Goal: Task Accomplishment & Management: Use online tool/utility

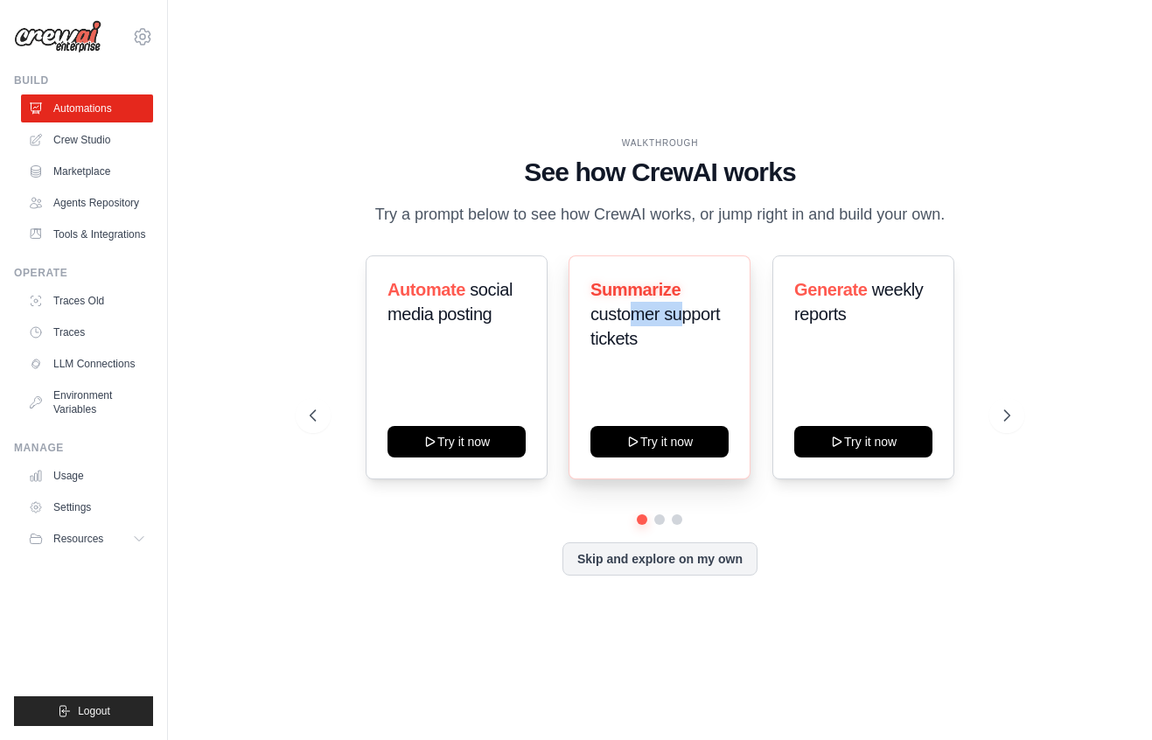
drag, startPoint x: 639, startPoint y: 317, endPoint x: 681, endPoint y: 319, distance: 42.1
click at [681, 319] on span "customer support tickets" at bounding box center [654, 326] width 129 height 44
drag, startPoint x: 589, startPoint y: 348, endPoint x: 615, endPoint y: 345, distance: 26.4
click at [615, 345] on div "Summarize customer support tickets Try it now" at bounding box center [659, 367] width 182 height 224
drag, startPoint x: 898, startPoint y: 289, endPoint x: 912, endPoint y: 289, distance: 14.0
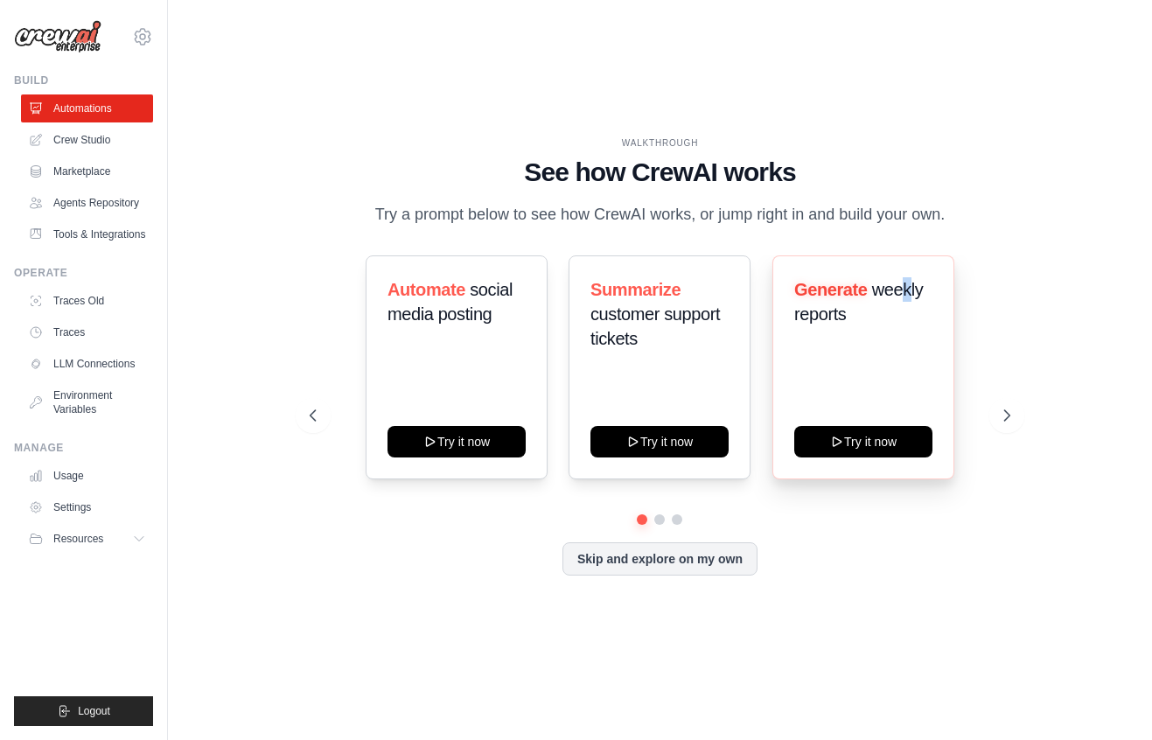
click at [912, 289] on span "weekly reports" at bounding box center [858, 302] width 129 height 44
drag, startPoint x: 585, startPoint y: 169, endPoint x: 770, endPoint y: 182, distance: 185.0
click at [779, 169] on h1 "See how CrewAI works" at bounding box center [660, 172] width 700 height 31
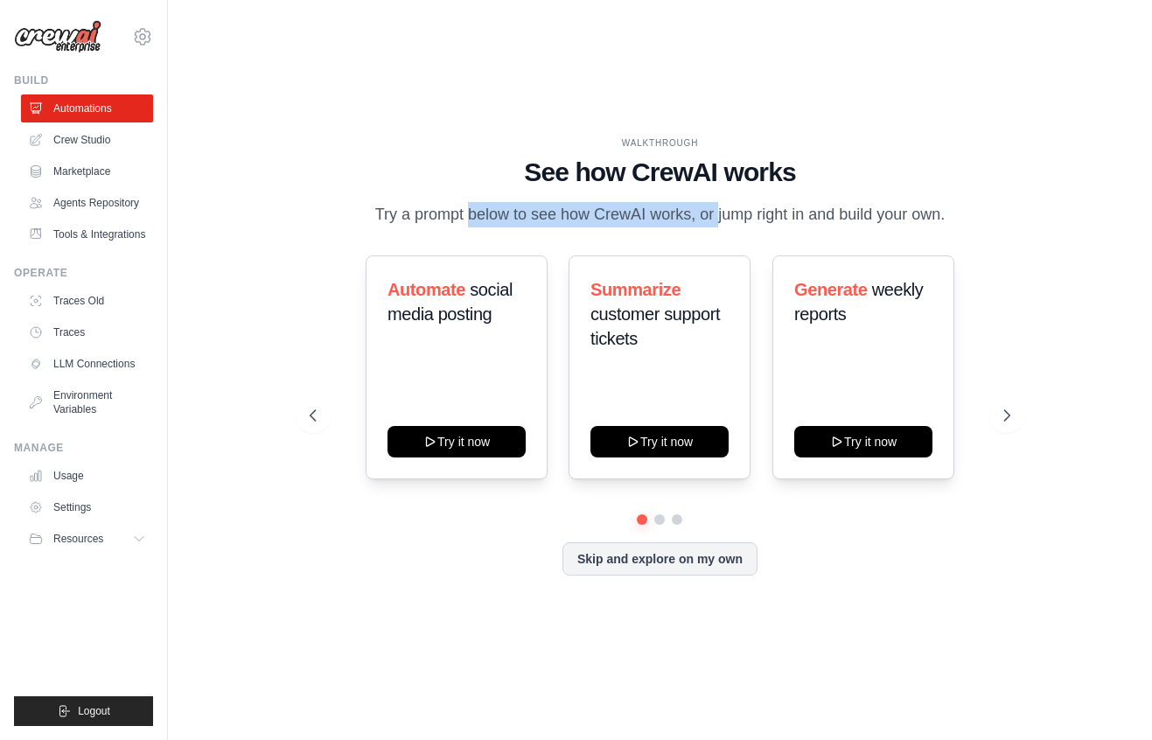
drag, startPoint x: 409, startPoint y: 217, endPoint x: 693, endPoint y: 220, distance: 283.4
click at [677, 220] on p "Try a prompt below to see how CrewAI works, or jump right in and build your own." at bounding box center [660, 214] width 588 height 25
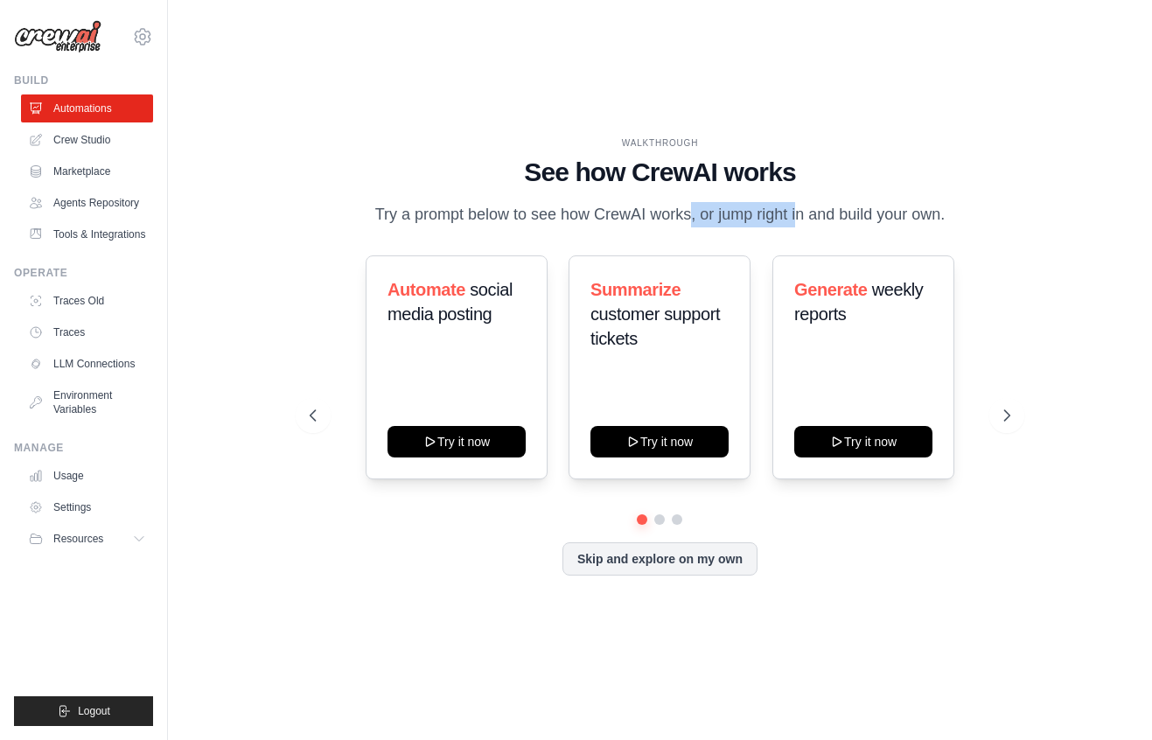
drag, startPoint x: 723, startPoint y: 216, endPoint x: 618, endPoint y: 213, distance: 105.0
click at [621, 213] on p "Try a prompt below to see how CrewAI works, or jump right in and build your own." at bounding box center [660, 214] width 588 height 25
drag, startPoint x: 617, startPoint y: 213, endPoint x: 527, endPoint y: 212, distance: 89.2
click at [612, 213] on p "Try a prompt below to see how CrewAI works, or jump right in and build your own." at bounding box center [660, 214] width 588 height 25
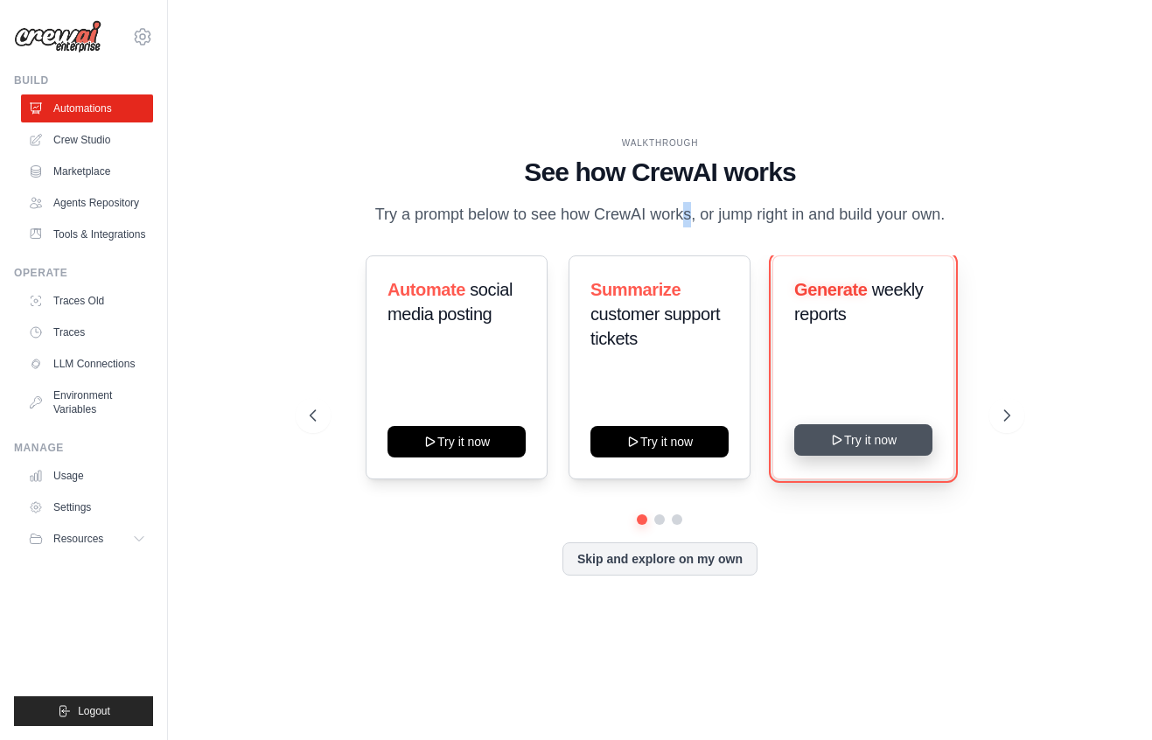
click at [866, 441] on button "Try it now" at bounding box center [863, 439] width 138 height 31
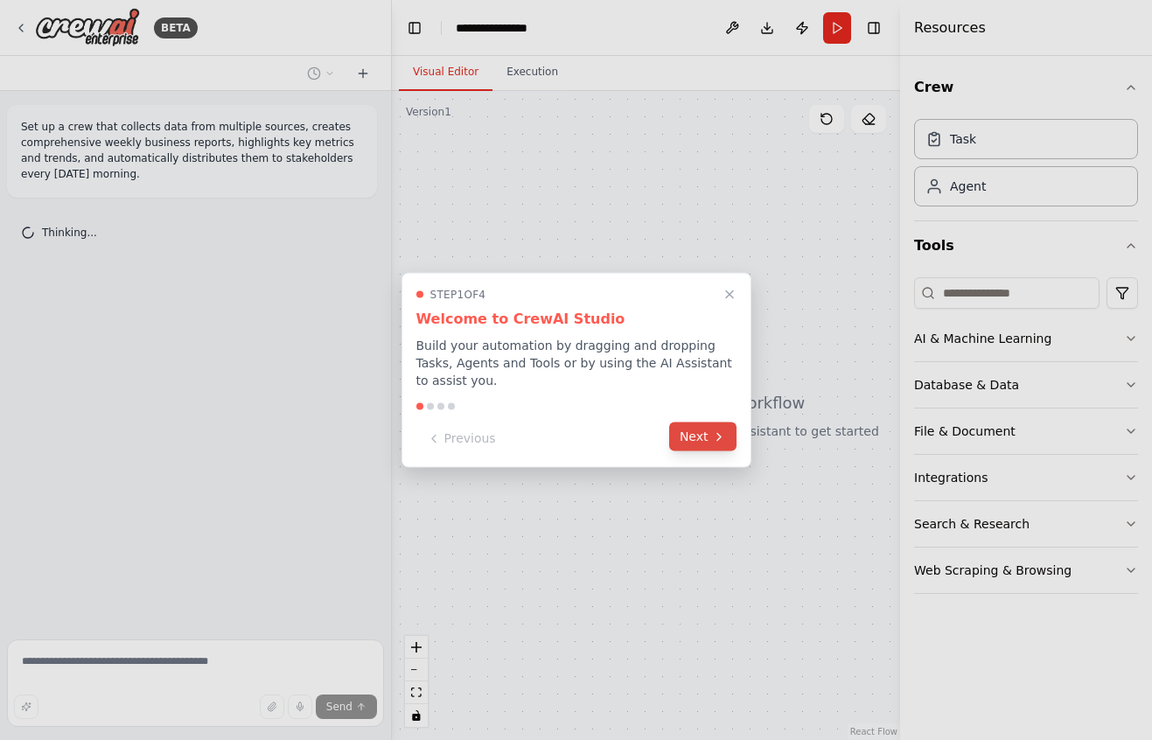
click at [725, 449] on button "Next" at bounding box center [702, 436] width 67 height 29
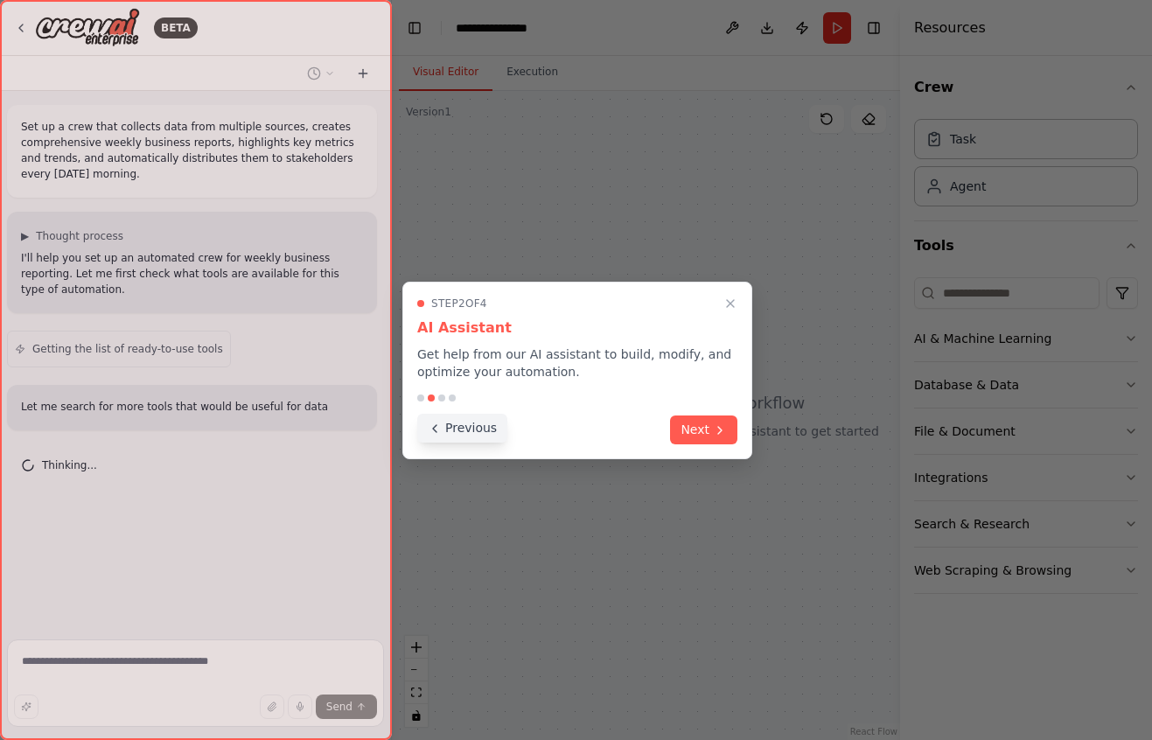
click at [481, 420] on button "Previous" at bounding box center [462, 428] width 90 height 29
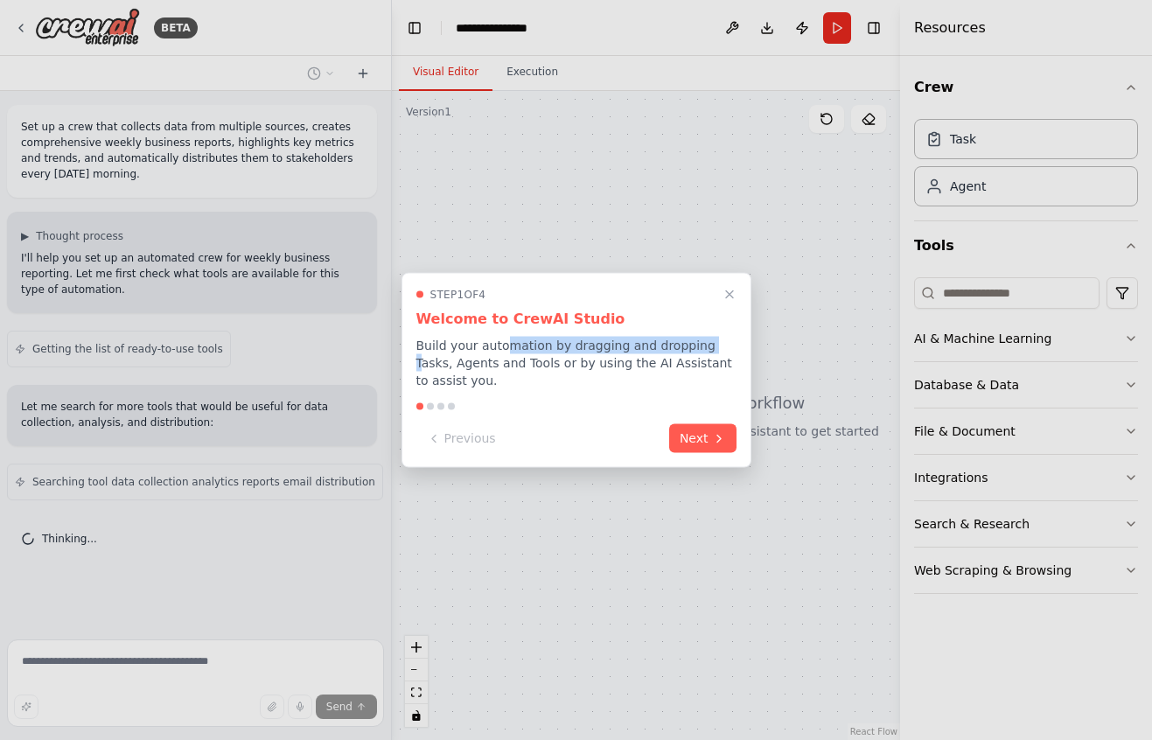
drag, startPoint x: 521, startPoint y: 351, endPoint x: 698, endPoint y: 346, distance: 176.7
click at [698, 346] on p "Build your automation by dragging and dropping Tasks, Agents and Tools or by us…" at bounding box center [576, 363] width 320 height 52
click at [707, 345] on p "Build your automation by dragging and dropping Tasks, Agents and Tools or by us…" at bounding box center [576, 363] width 320 height 52
drag, startPoint x: 707, startPoint y: 345, endPoint x: 533, endPoint y: 345, distance: 174.9
click at [544, 345] on p "Build your automation by dragging and dropping Tasks, Agents and Tools or by us…" at bounding box center [576, 363] width 320 height 52
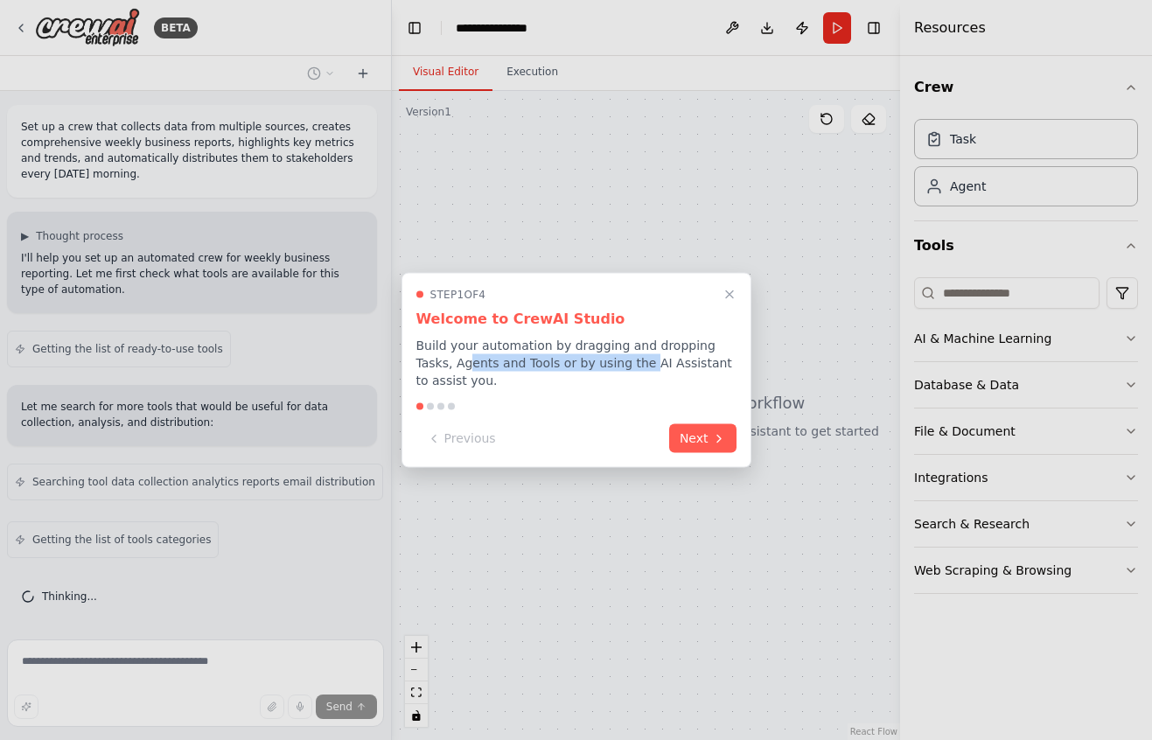
scroll to position [56, 0]
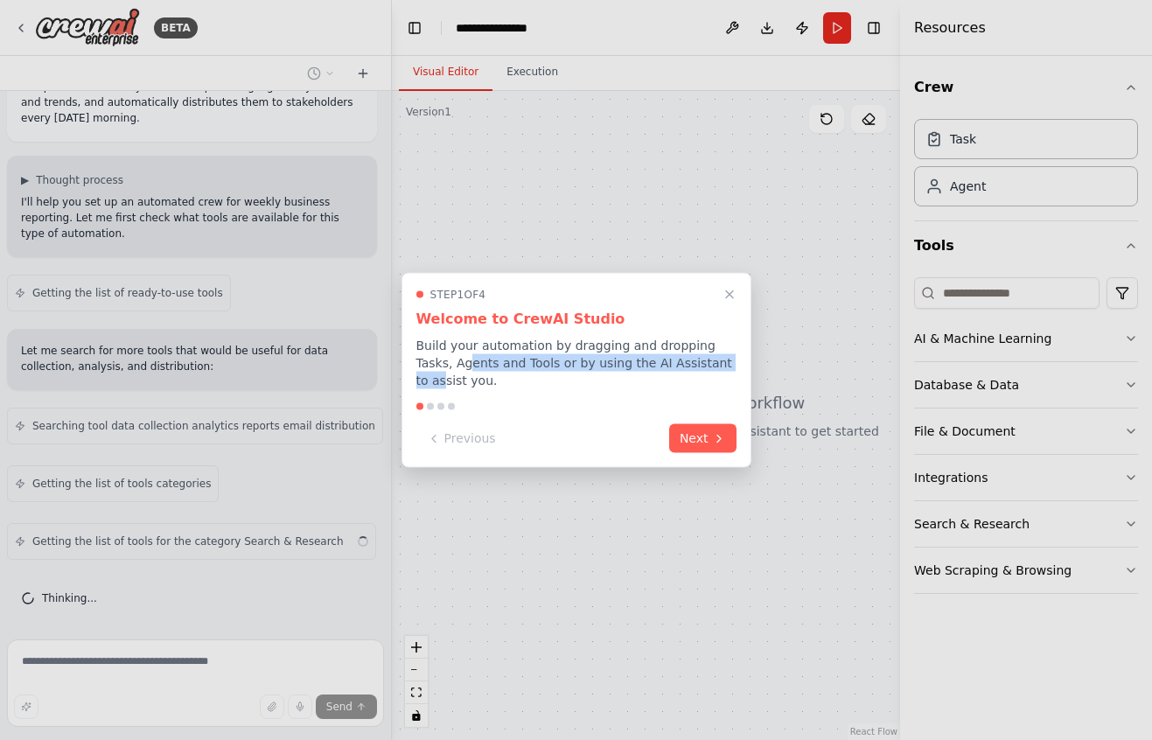
drag, startPoint x: 437, startPoint y: 366, endPoint x: 703, endPoint y: 358, distance: 266.0
click at [702, 358] on p "Build your automation by dragging and dropping Tasks, Agents and Tools or by us…" at bounding box center [576, 363] width 320 height 52
click at [672, 368] on p "Build your automation by dragging and dropping Tasks, Agents and Tools or by us…" at bounding box center [576, 363] width 320 height 52
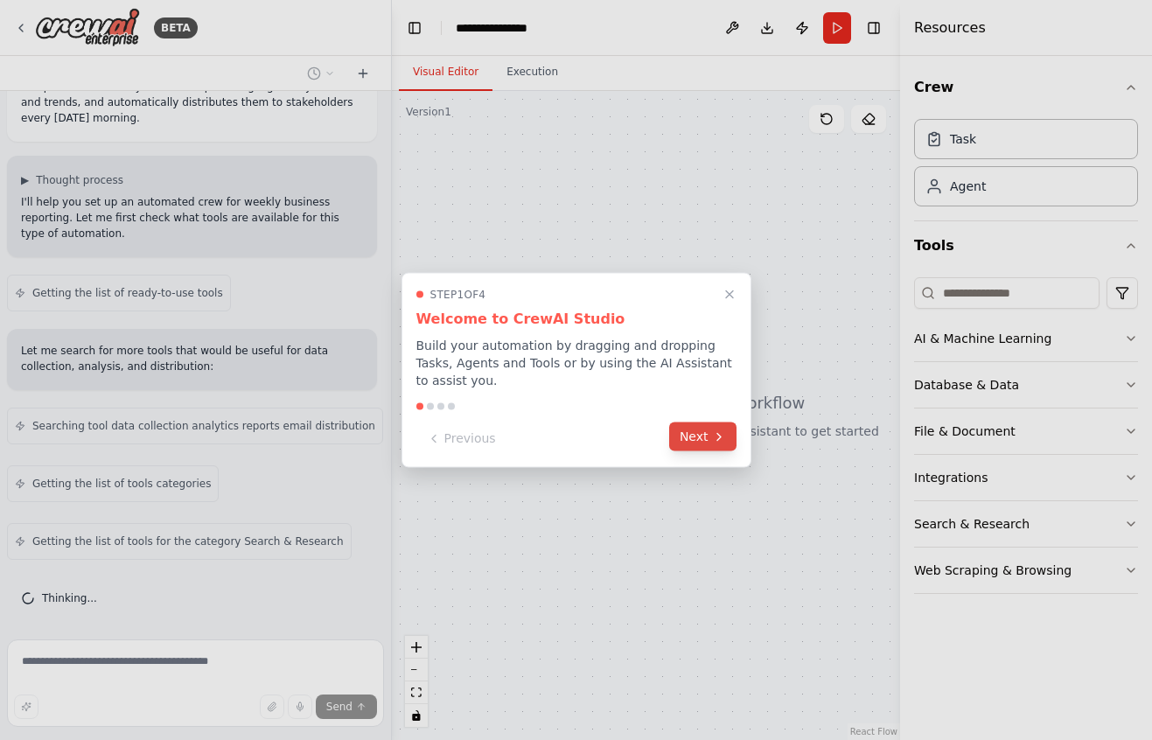
click at [701, 434] on button "Next" at bounding box center [702, 436] width 67 height 29
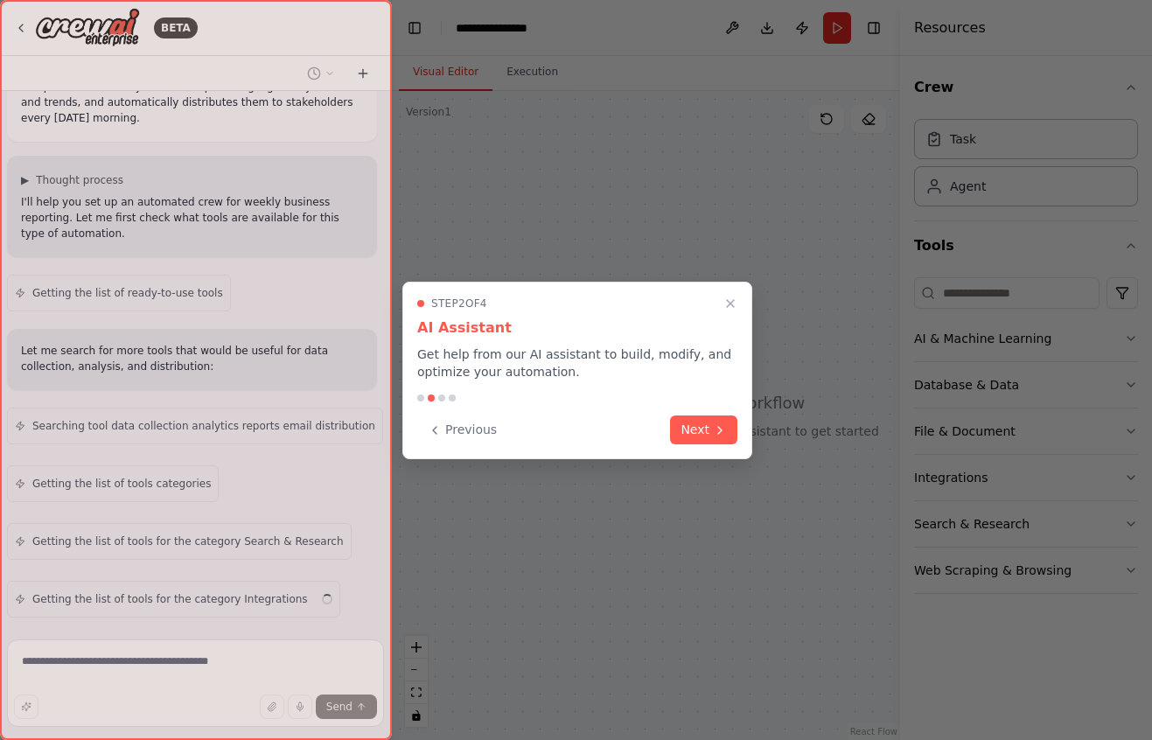
scroll to position [114, 0]
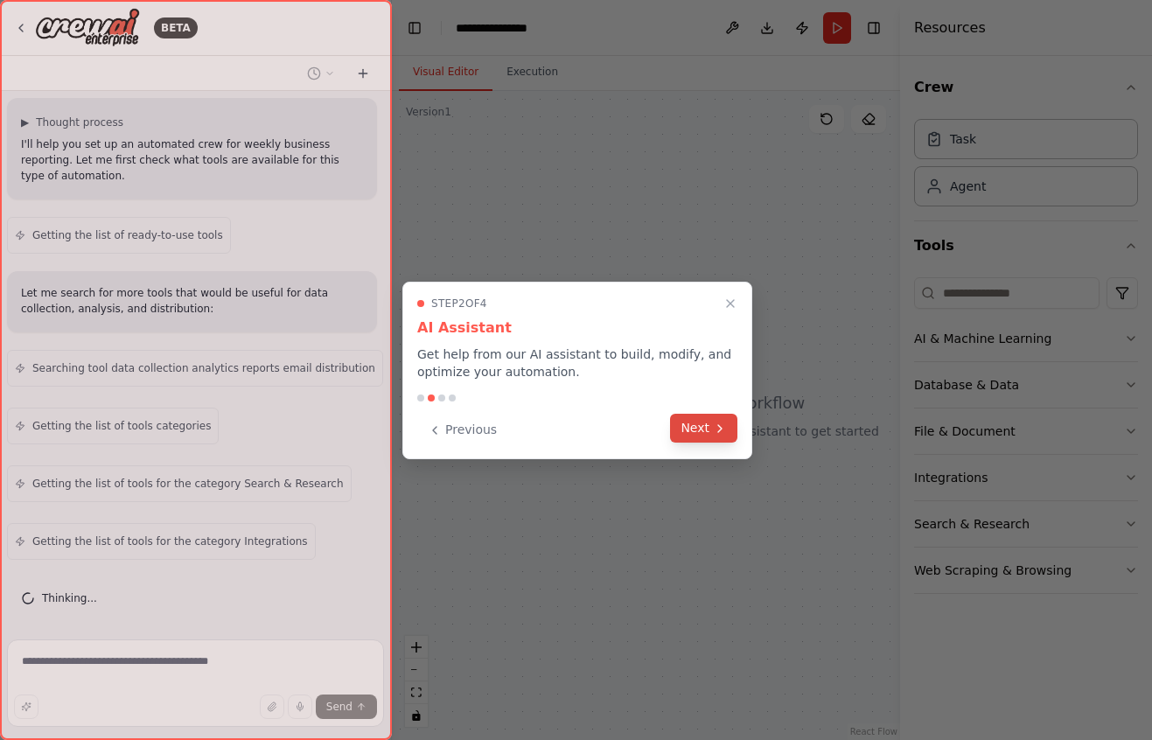
click at [706, 436] on button "Next" at bounding box center [703, 428] width 67 height 29
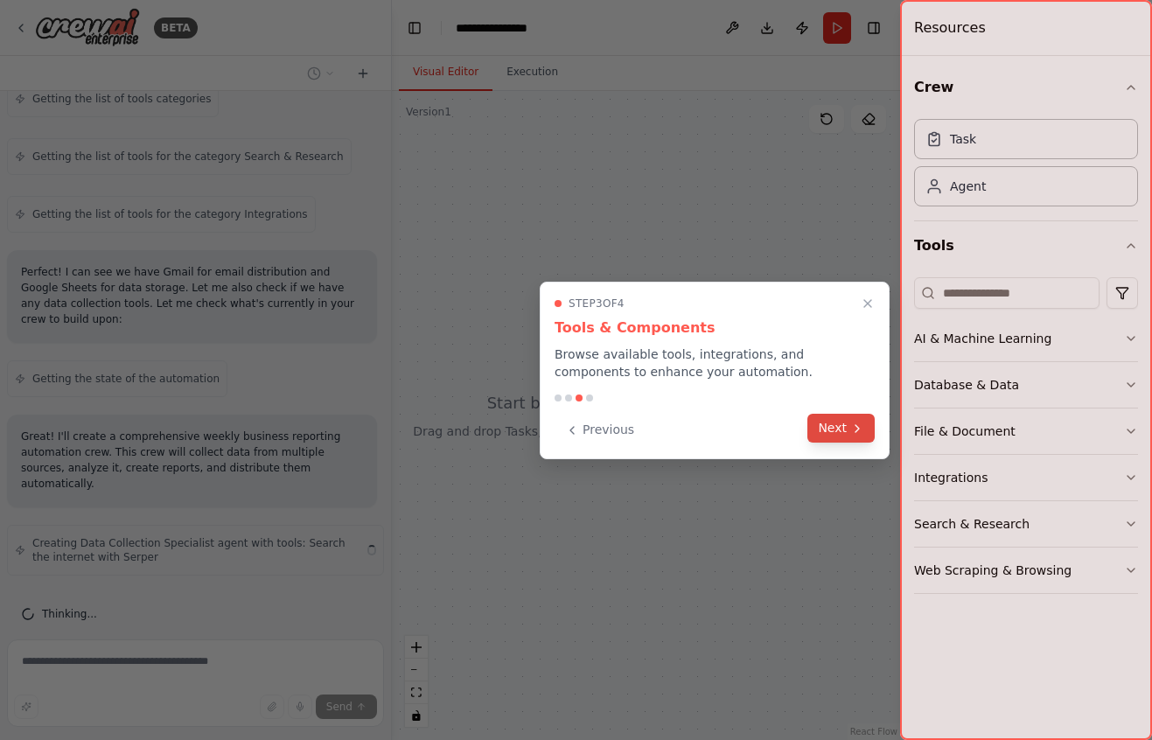
scroll to position [456, 0]
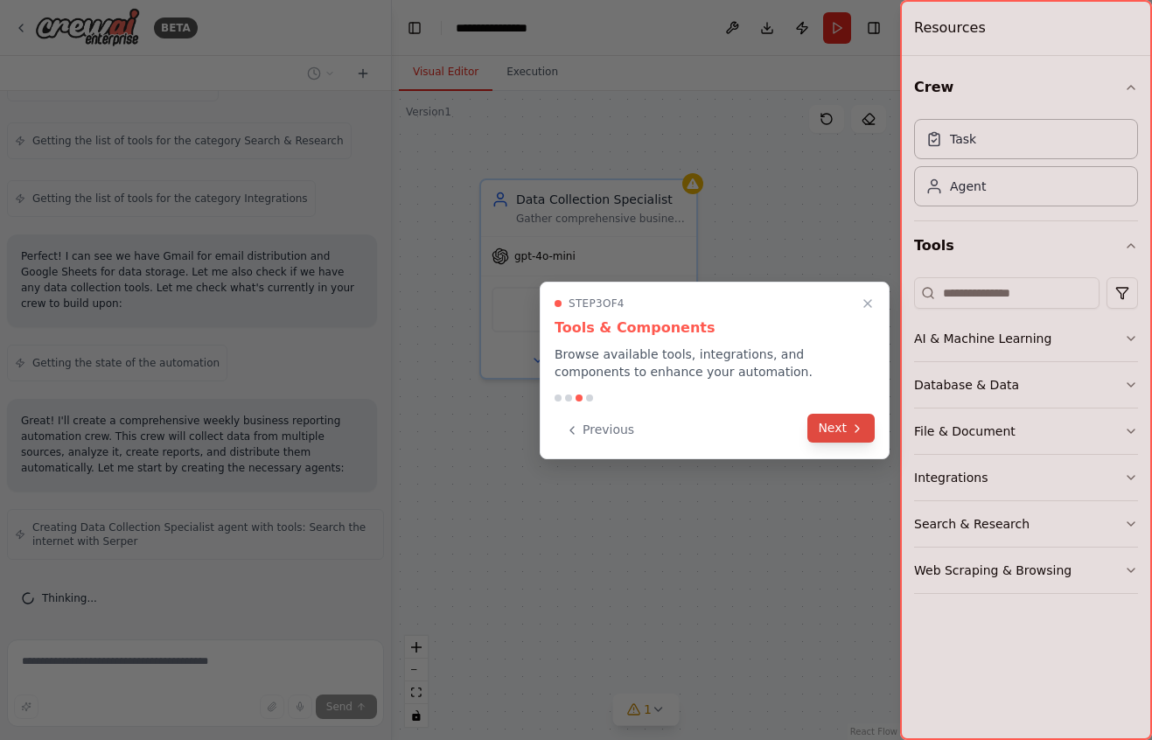
click at [833, 429] on button "Next" at bounding box center [840, 428] width 67 height 29
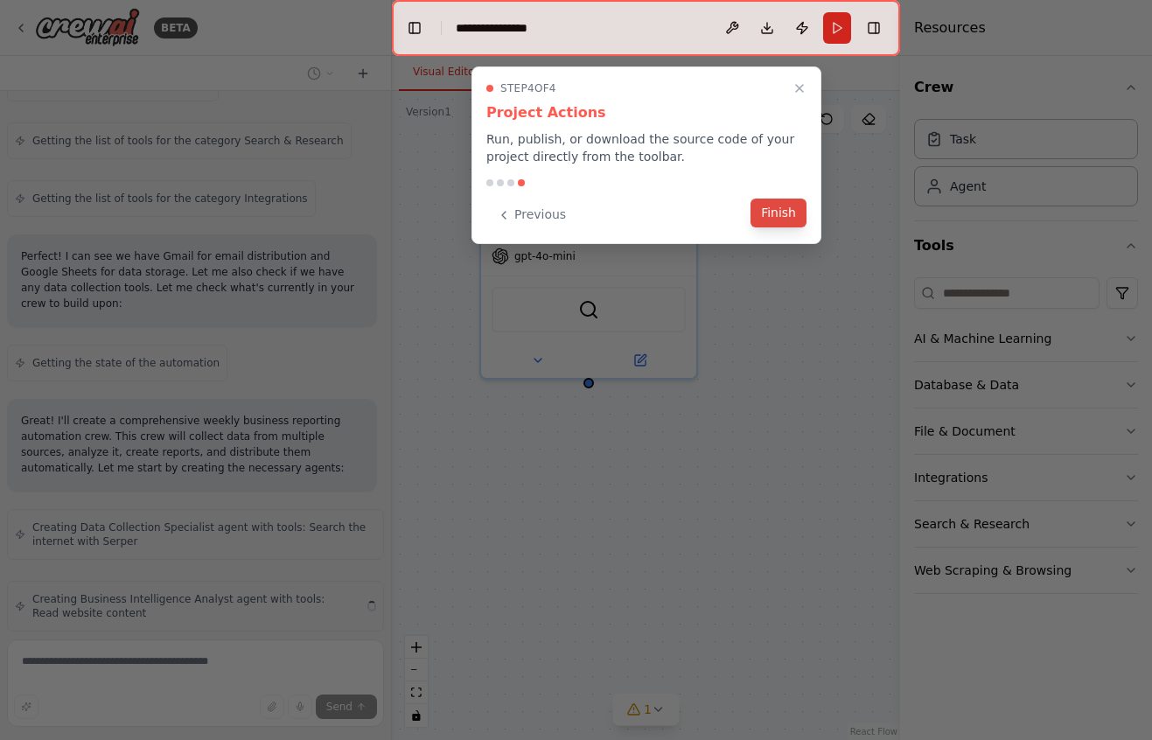
scroll to position [528, 0]
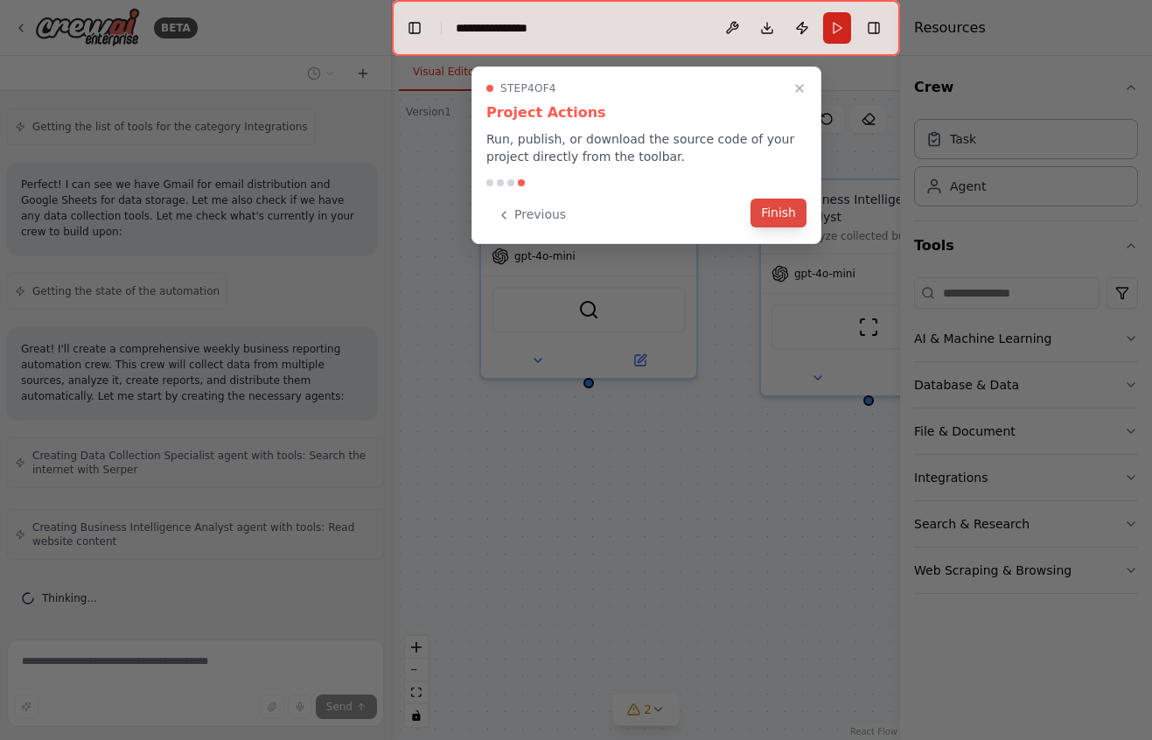
click at [771, 209] on button "Finish" at bounding box center [778, 213] width 56 height 29
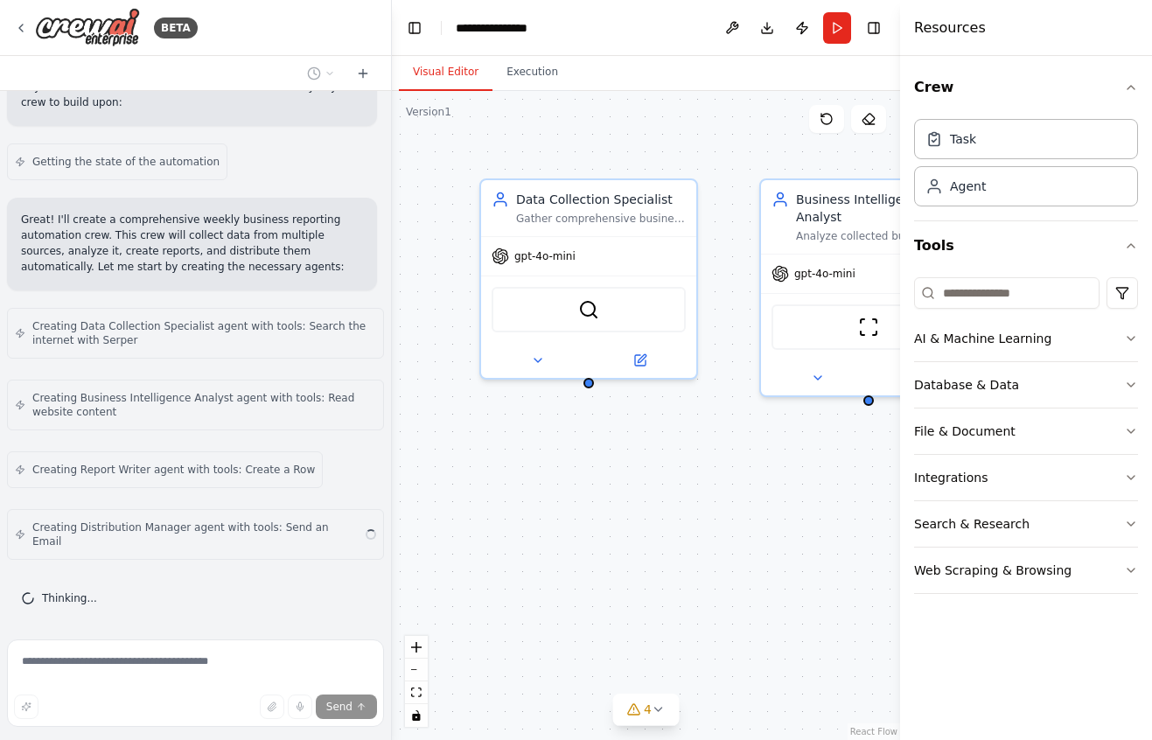
scroll to position [644, 0]
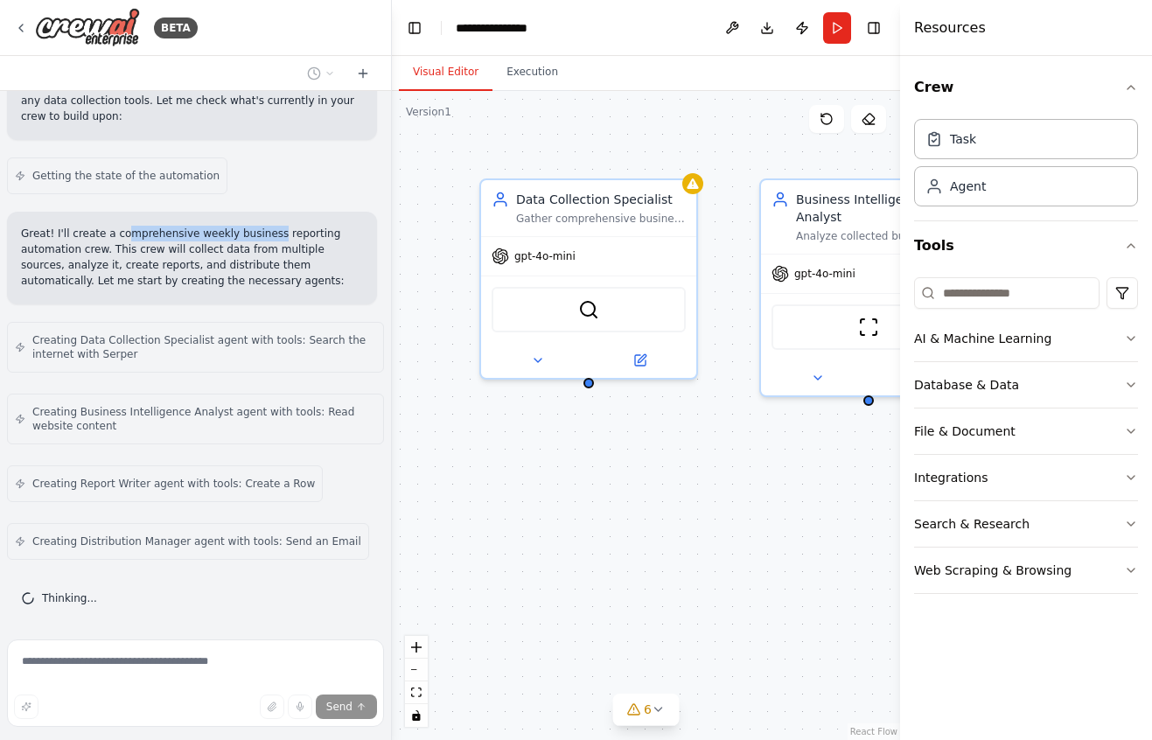
drag, startPoint x: 132, startPoint y: 235, endPoint x: 269, endPoint y: 233, distance: 137.3
click at [269, 233] on p "Great! I'll create a comprehensive weekly business reporting automation crew. T…" at bounding box center [192, 257] width 342 height 63
drag, startPoint x: 219, startPoint y: 249, endPoint x: 101, endPoint y: 247, distance: 118.1
click at [101, 247] on p "Great! I'll create a comprehensive weekly business reporting automation crew. T…" at bounding box center [192, 257] width 342 height 63
drag, startPoint x: 26, startPoint y: 250, endPoint x: 130, endPoint y: 251, distance: 104.1
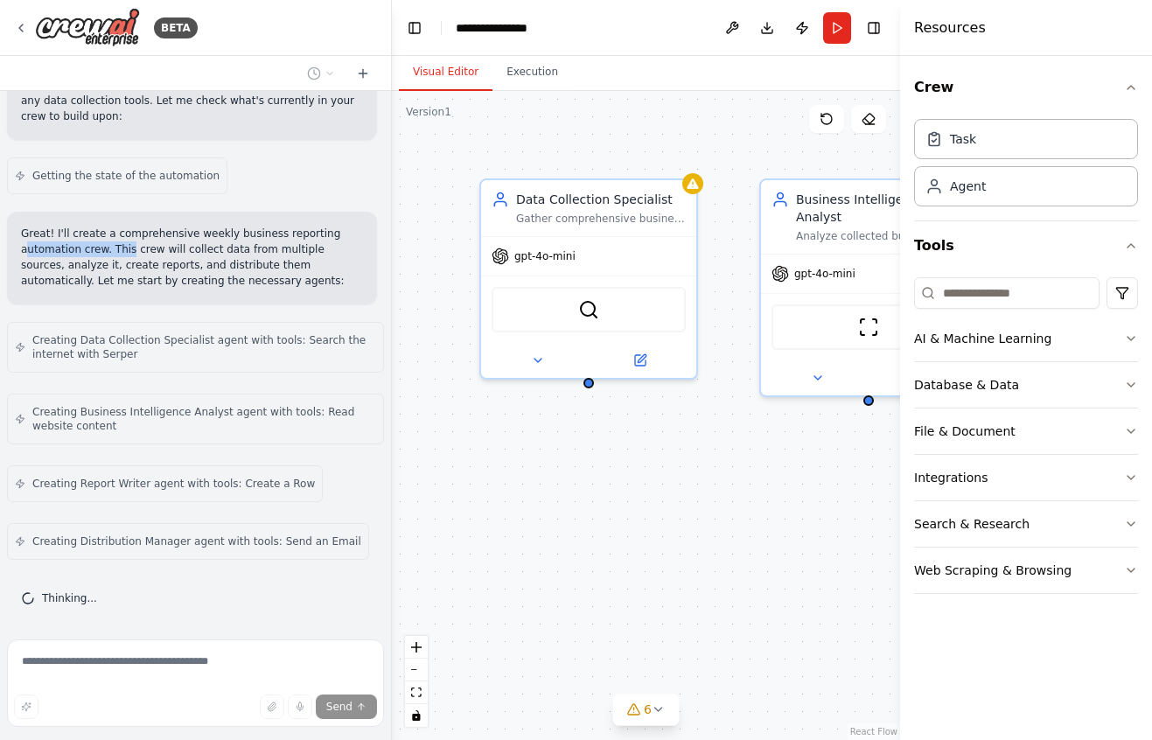
click at [129, 251] on p "Great! I'll create a comprehensive weekly business reporting automation crew. T…" at bounding box center [192, 257] width 342 height 63
drag, startPoint x: 230, startPoint y: 247, endPoint x: 243, endPoint y: 247, distance: 13.1
click at [230, 247] on p "Great! I'll create a comprehensive weekly business reporting automation crew. T…" at bounding box center [192, 257] width 342 height 63
drag, startPoint x: 272, startPoint y: 247, endPoint x: 122, endPoint y: 245, distance: 149.6
click at [129, 245] on p "Great! I'll create a comprehensive weekly business reporting automation crew. T…" at bounding box center [192, 257] width 342 height 63
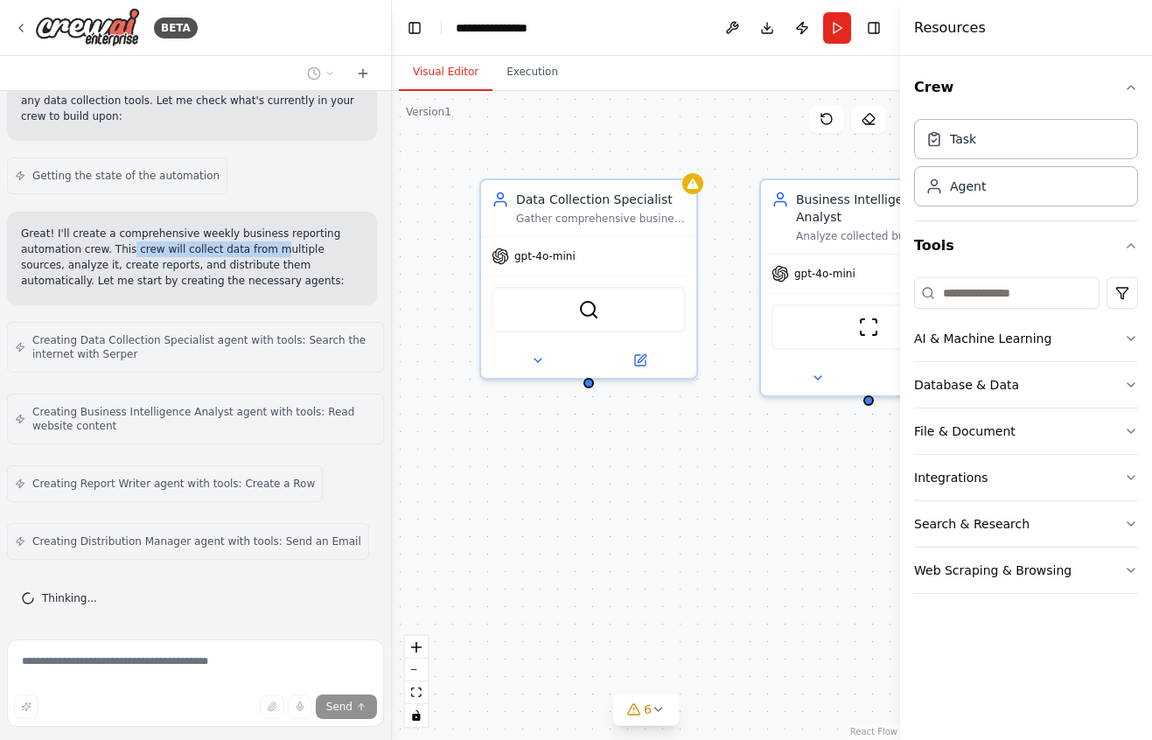
scroll to position [761, 0]
click at [118, 321] on div "Creating Data Collection Specialist agent with tools: Search the internet with …" at bounding box center [195, 346] width 377 height 51
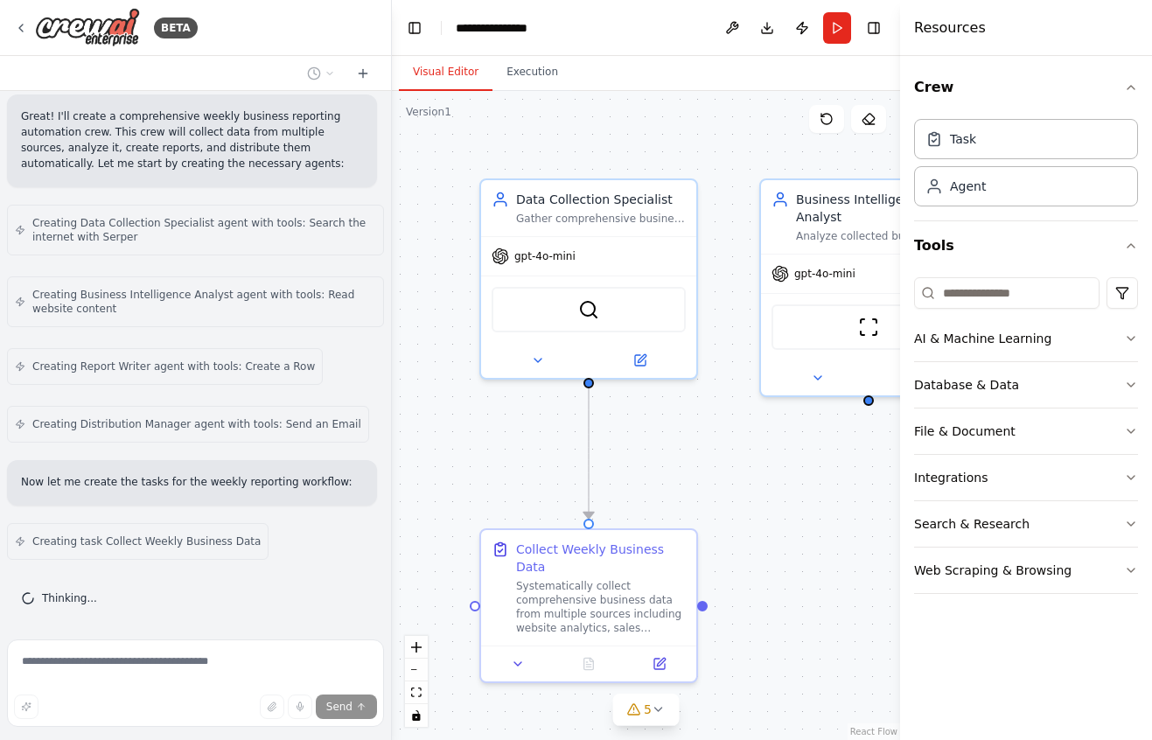
click at [122, 234] on span "Creating Data Collection Specialist agent with tools: Search the internet with …" at bounding box center [204, 230] width 344 height 28
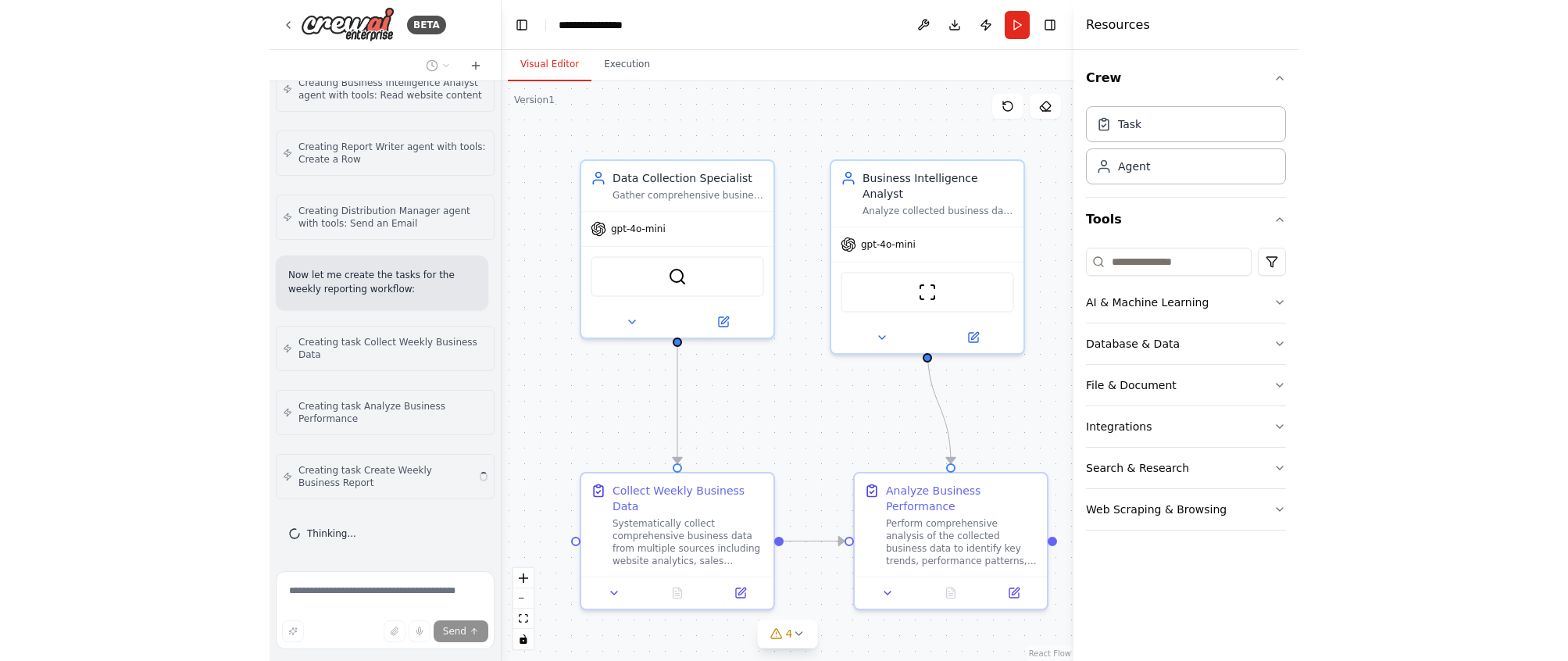
scroll to position [1081, 0]
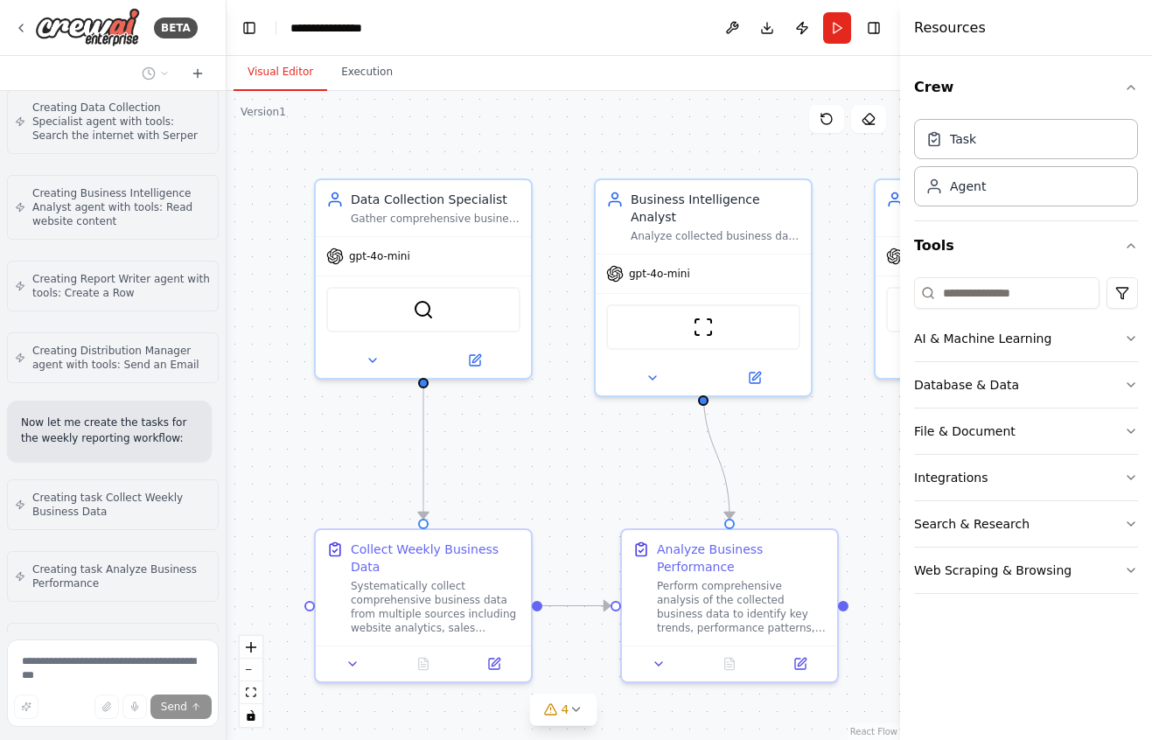
drag, startPoint x: 390, startPoint y: 163, endPoint x: 226, endPoint y: 165, distance: 163.6
click at [226, 165] on div "BETA Set up a crew that collects data from multiple sources, creates comprehens…" at bounding box center [576, 370] width 1152 height 740
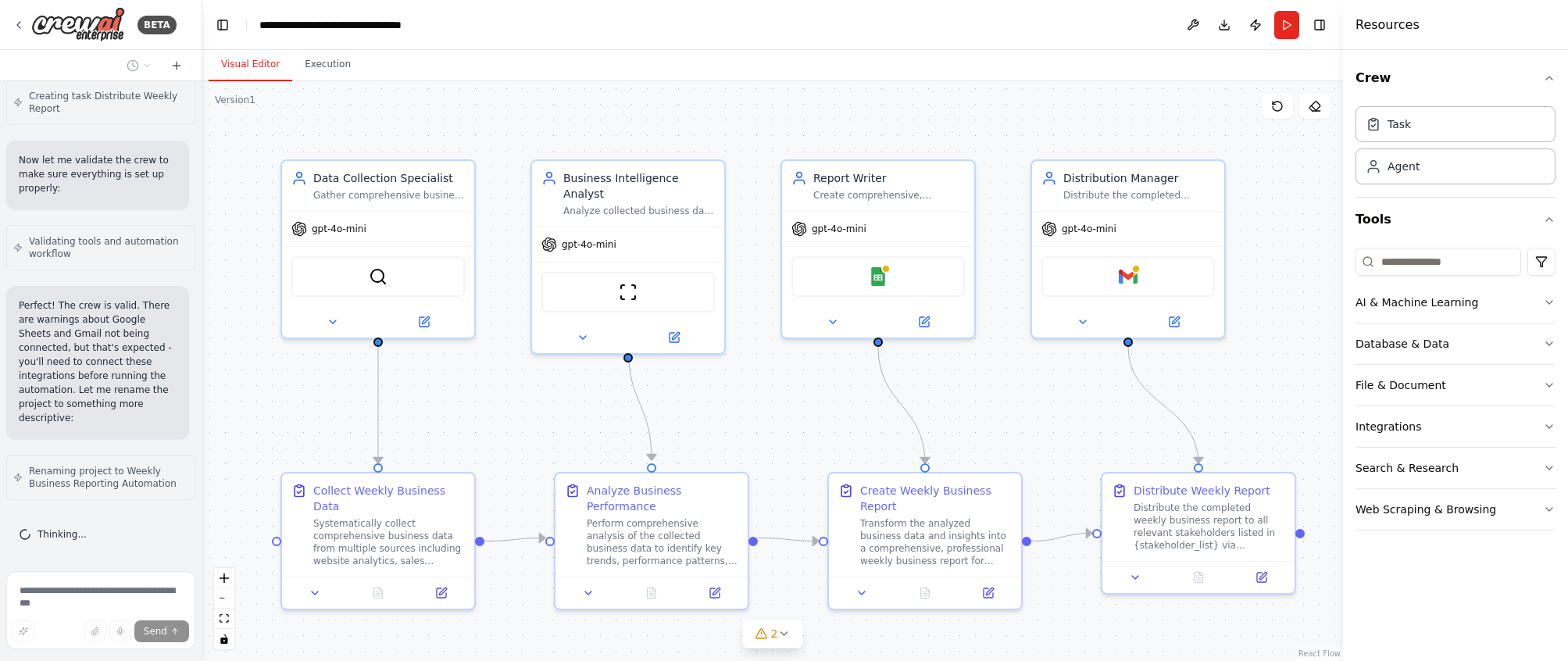
scroll to position [1634, 0]
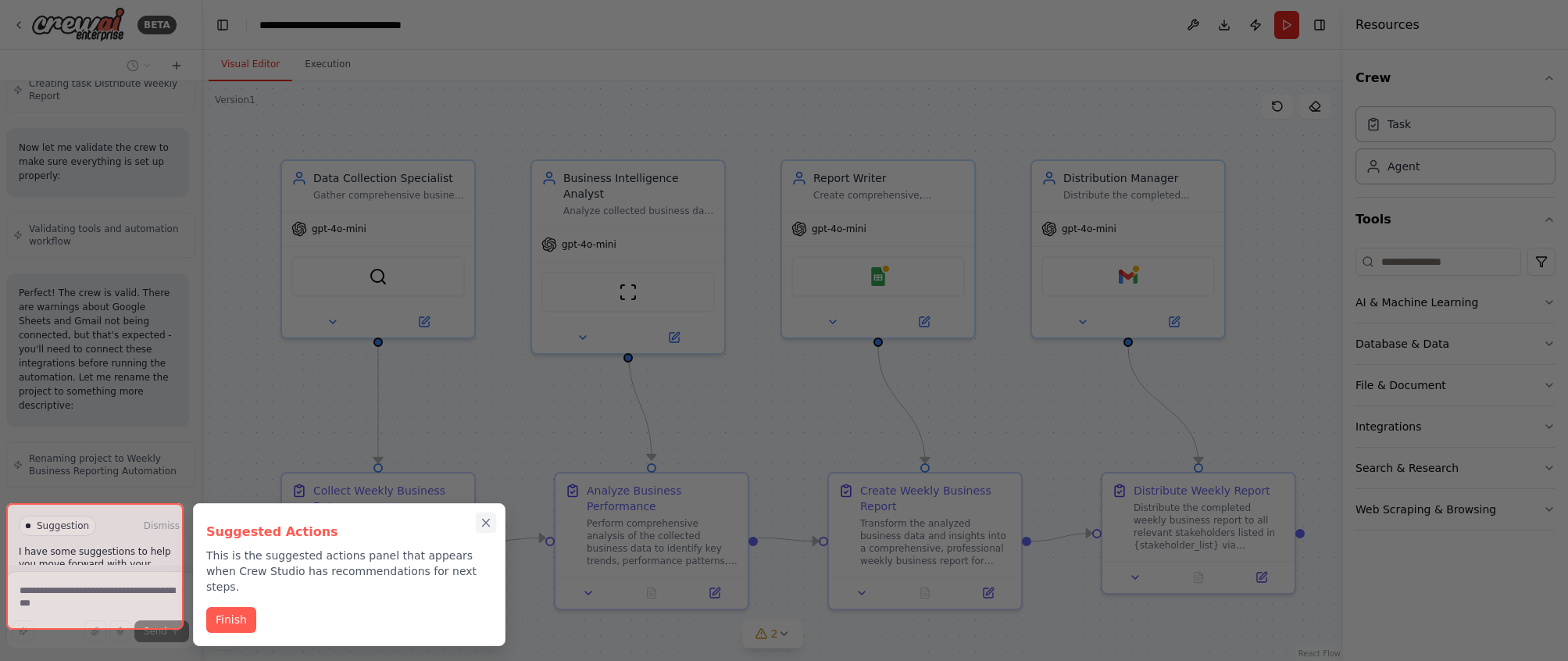
click at [488, 521] on icon "Close walkthrough" at bounding box center [486, 523] width 14 height 14
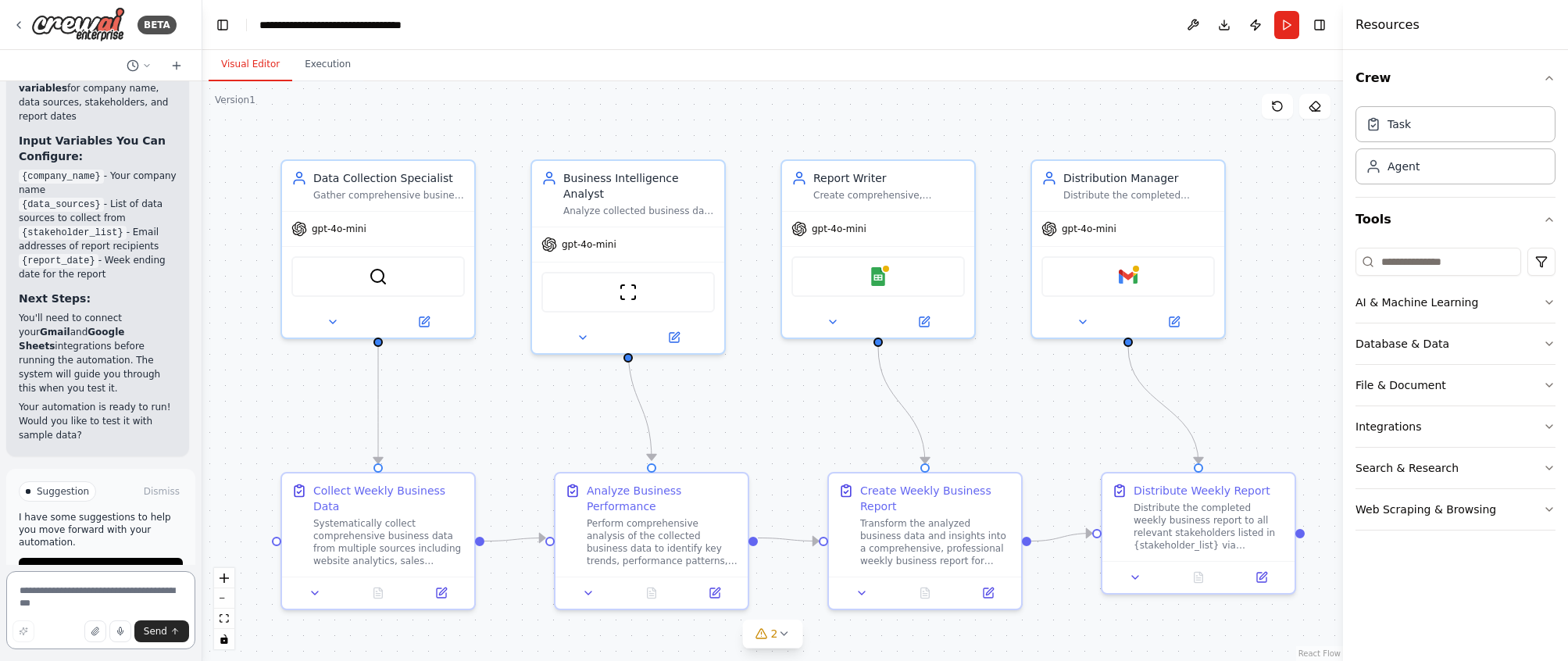
scroll to position [2860, 0]
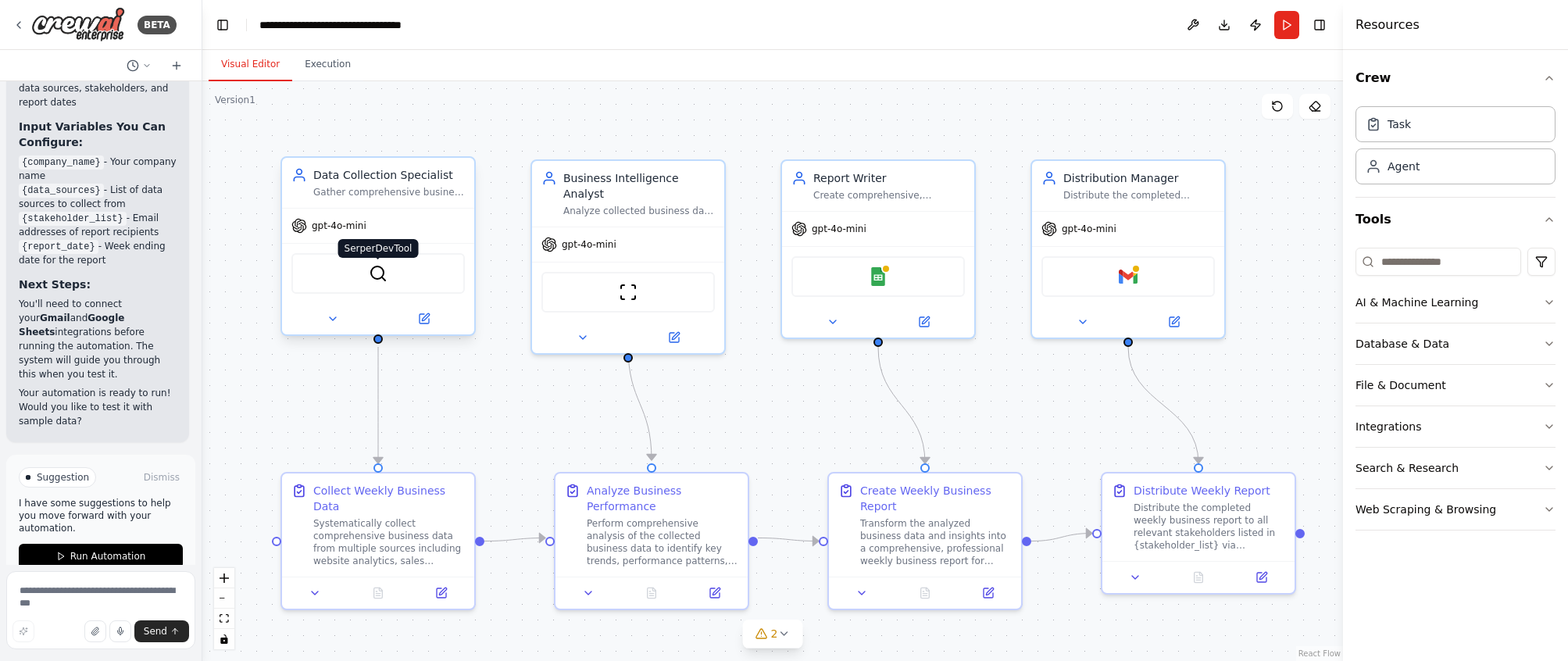
click at [369, 273] on img at bounding box center [378, 273] width 19 height 19
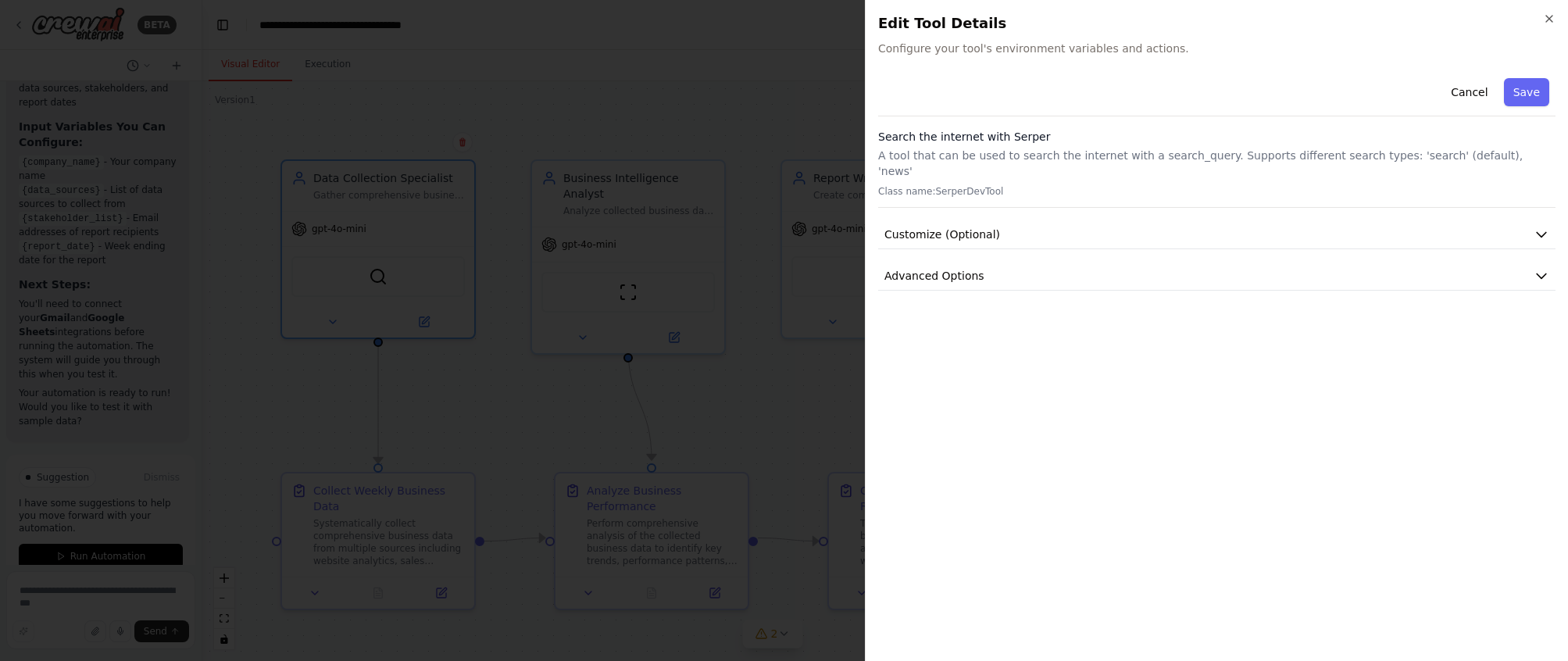
click at [956, 80] on div "Cancel Save" at bounding box center [1217, 94] width 677 height 45
drag, startPoint x: 962, startPoint y: 54, endPoint x: 1164, endPoint y: 47, distance: 202.1
click at [1028, 47] on span "Configure your tool's environment variables and actions." at bounding box center [1217, 47] width 677 height 15
drag, startPoint x: 908, startPoint y: 136, endPoint x: 1049, endPoint y: 134, distance: 141.0
click at [1028, 134] on h3 "Search the internet with Serper" at bounding box center [1217, 136] width 677 height 15
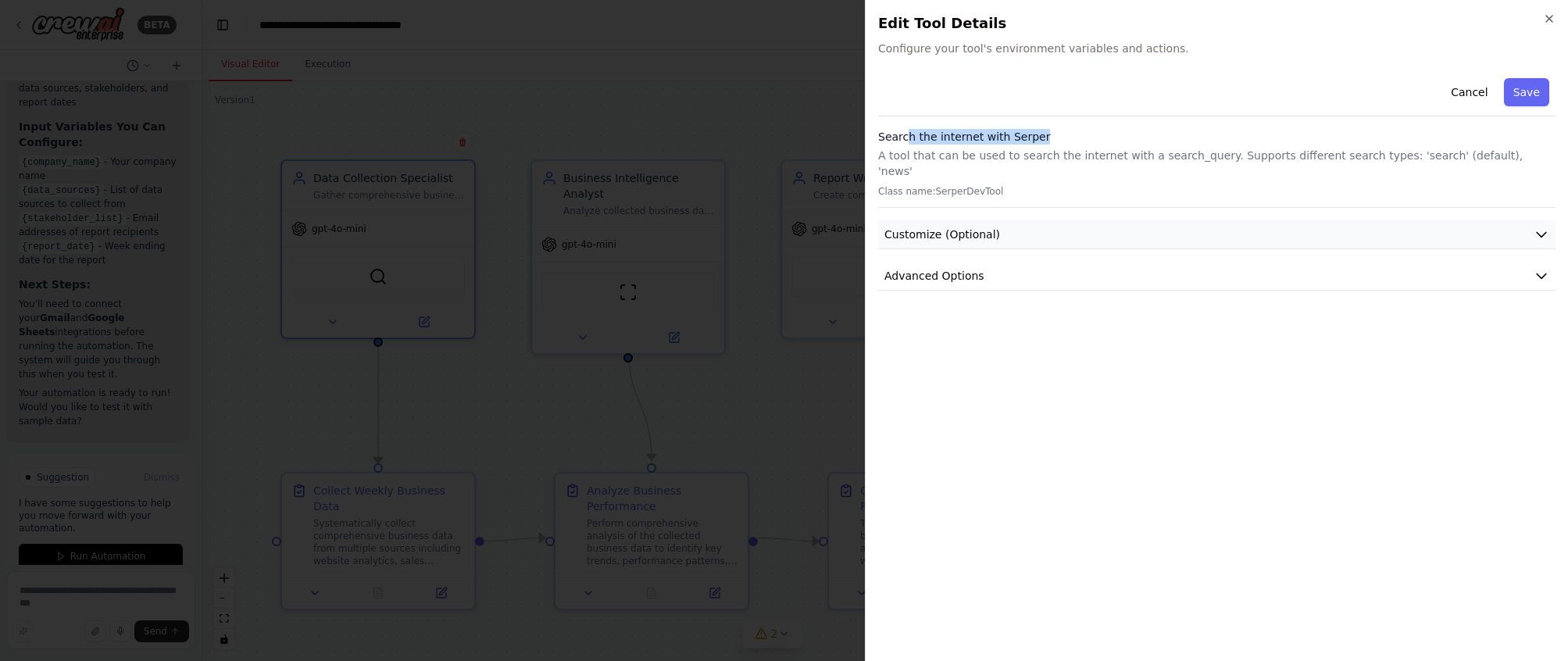
click at [1028, 233] on icon "button" at bounding box center [1541, 235] width 9 height 4
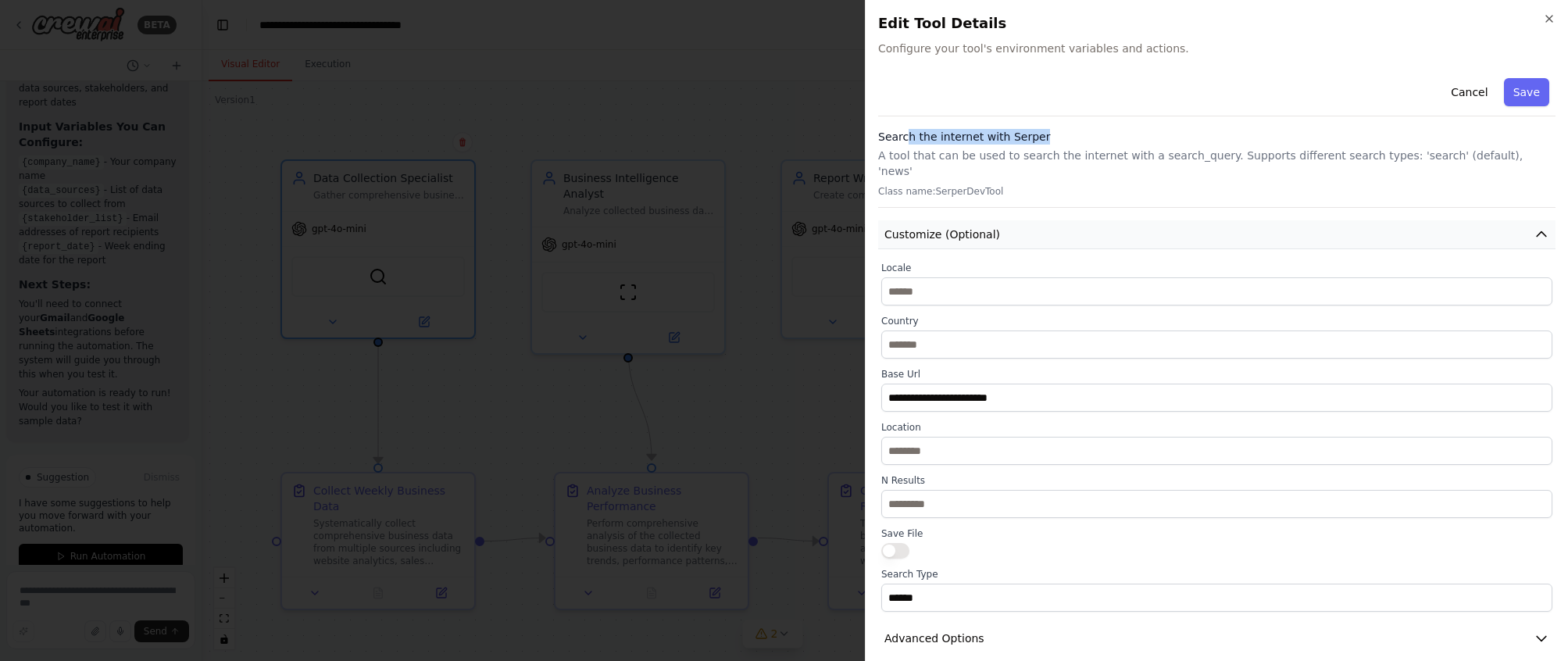
click at [1028, 221] on button "Customize (Optional)" at bounding box center [1217, 235] width 677 height 29
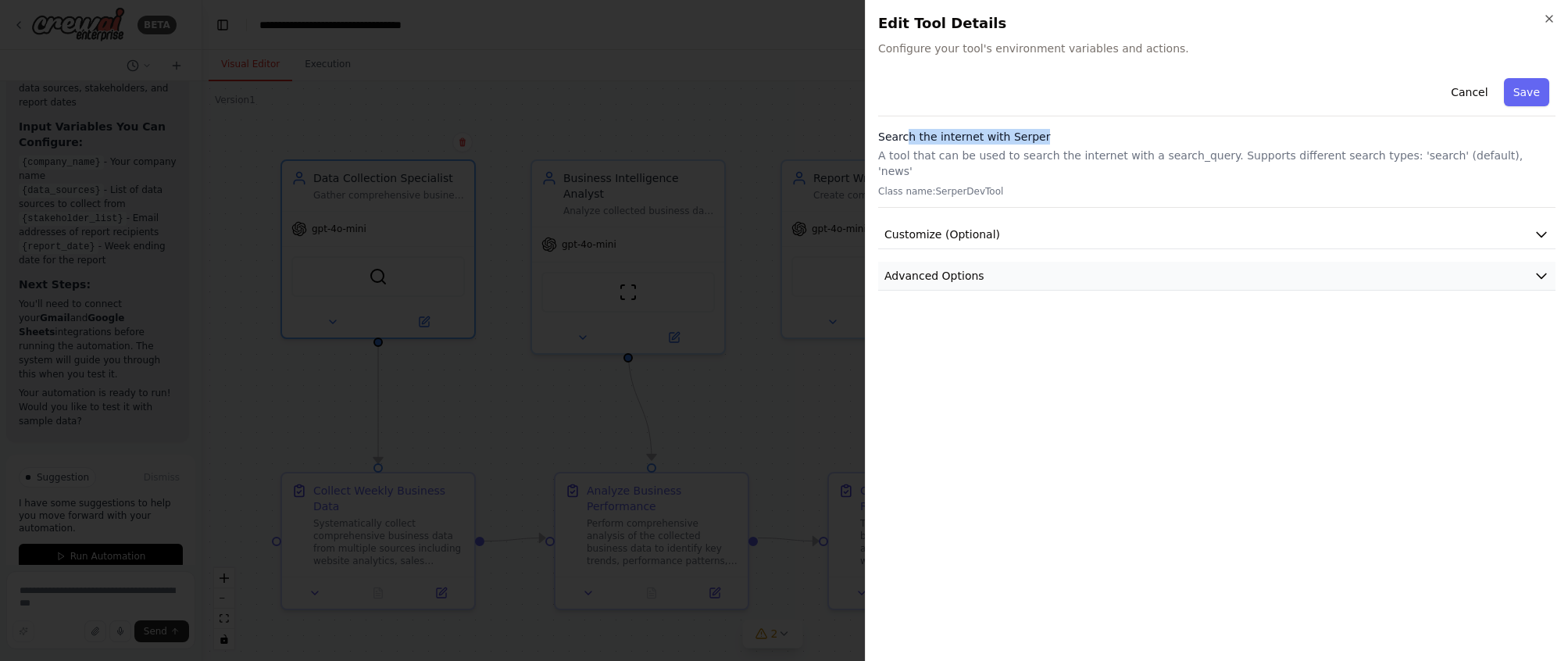
click at [1028, 268] on icon "button" at bounding box center [1541, 275] width 15 height 15
click at [1028, 21] on icon "button" at bounding box center [1549, 19] width 13 height 13
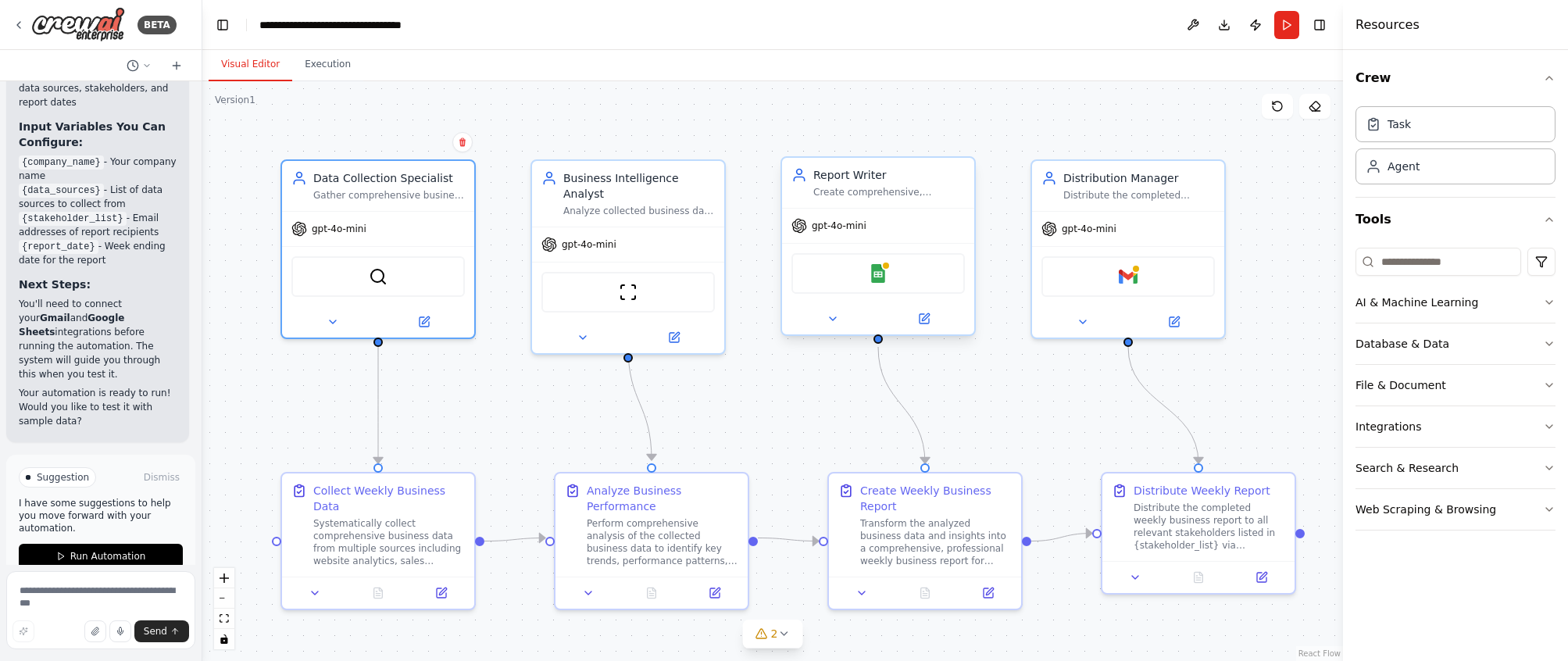
click at [849, 280] on div "Google Sheets" at bounding box center [878, 272] width 173 height 40
click at [847, 293] on div "Google Sheets" at bounding box center [878, 272] width 173 height 40
click at [910, 507] on div "Create Weekly Business Report" at bounding box center [936, 495] width 152 height 31
click at [931, 321] on button at bounding box center [924, 318] width 88 height 19
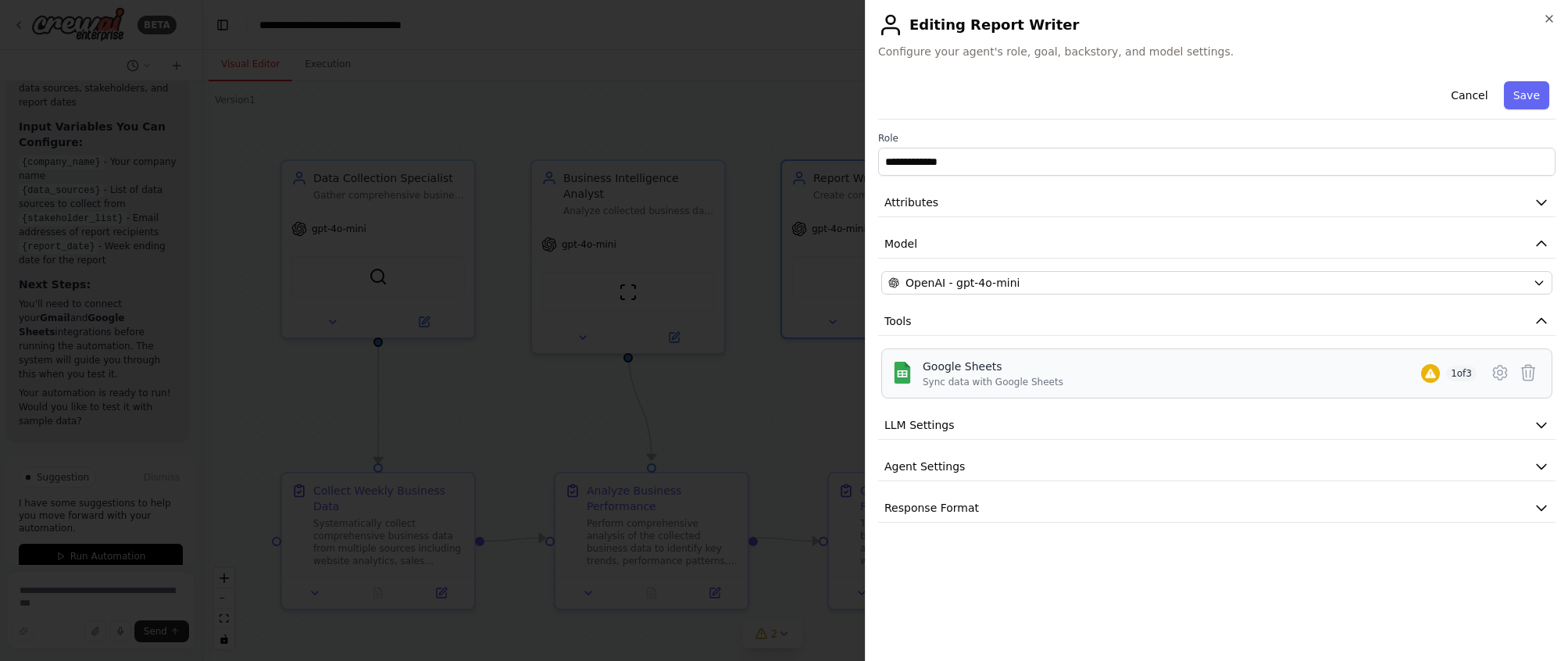
click at [1028, 380] on div "Google Sheets Sync data with Google Sheets 1 of 3" at bounding box center [1200, 372] width 554 height 29
click at [981, 366] on div "Google Sheets" at bounding box center [993, 365] width 140 height 15
click at [959, 376] on div "Sync data with Google Sheets" at bounding box center [993, 382] width 140 height 13
drag, startPoint x: 943, startPoint y: 382, endPoint x: 1041, endPoint y: 384, distance: 98.0
click at [1027, 385] on div "Sync data with Google Sheets" at bounding box center [993, 382] width 140 height 13
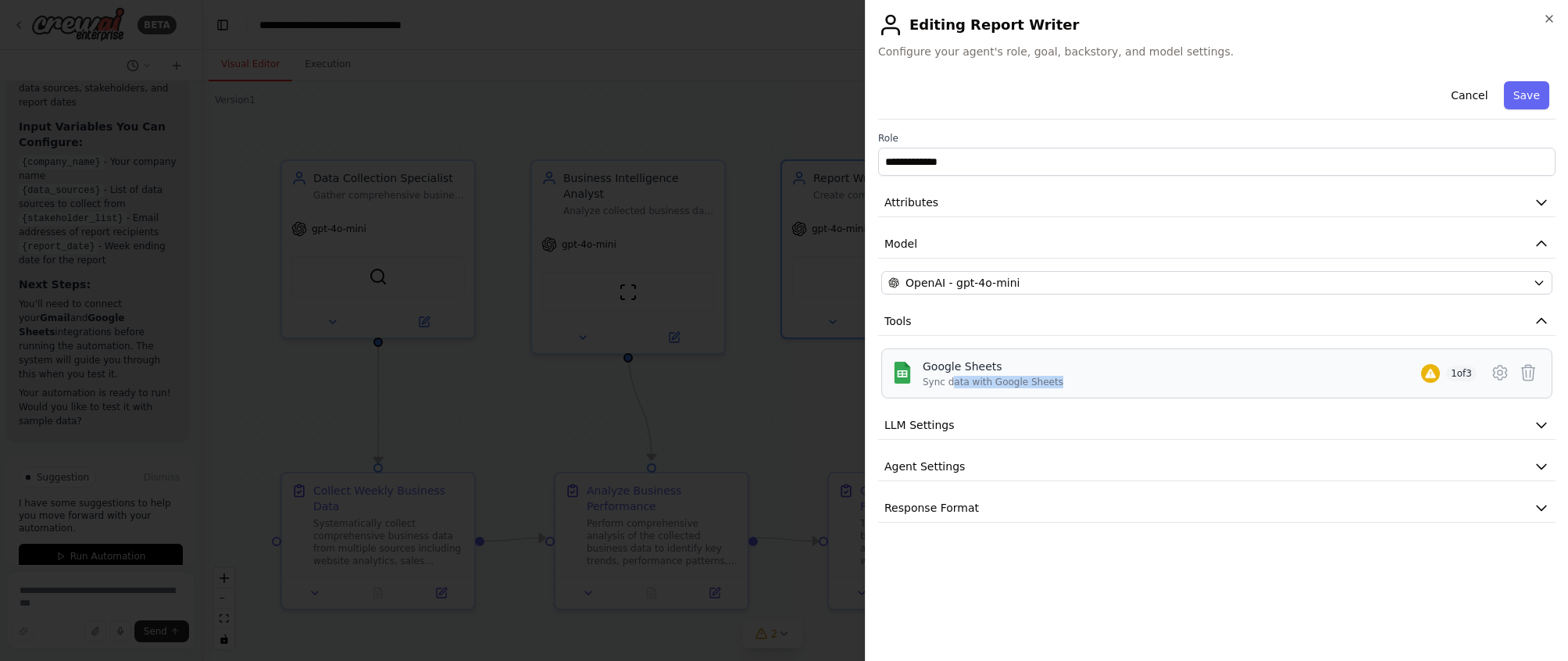
drag, startPoint x: 1073, startPoint y: 383, endPoint x: 937, endPoint y: 381, distance: 136.0
click at [943, 381] on div "Google Sheets Sync data with Google Sheets 1 of 3" at bounding box center [1200, 372] width 554 height 29
click at [1028, 420] on icon "button" at bounding box center [1541, 424] width 15 height 15
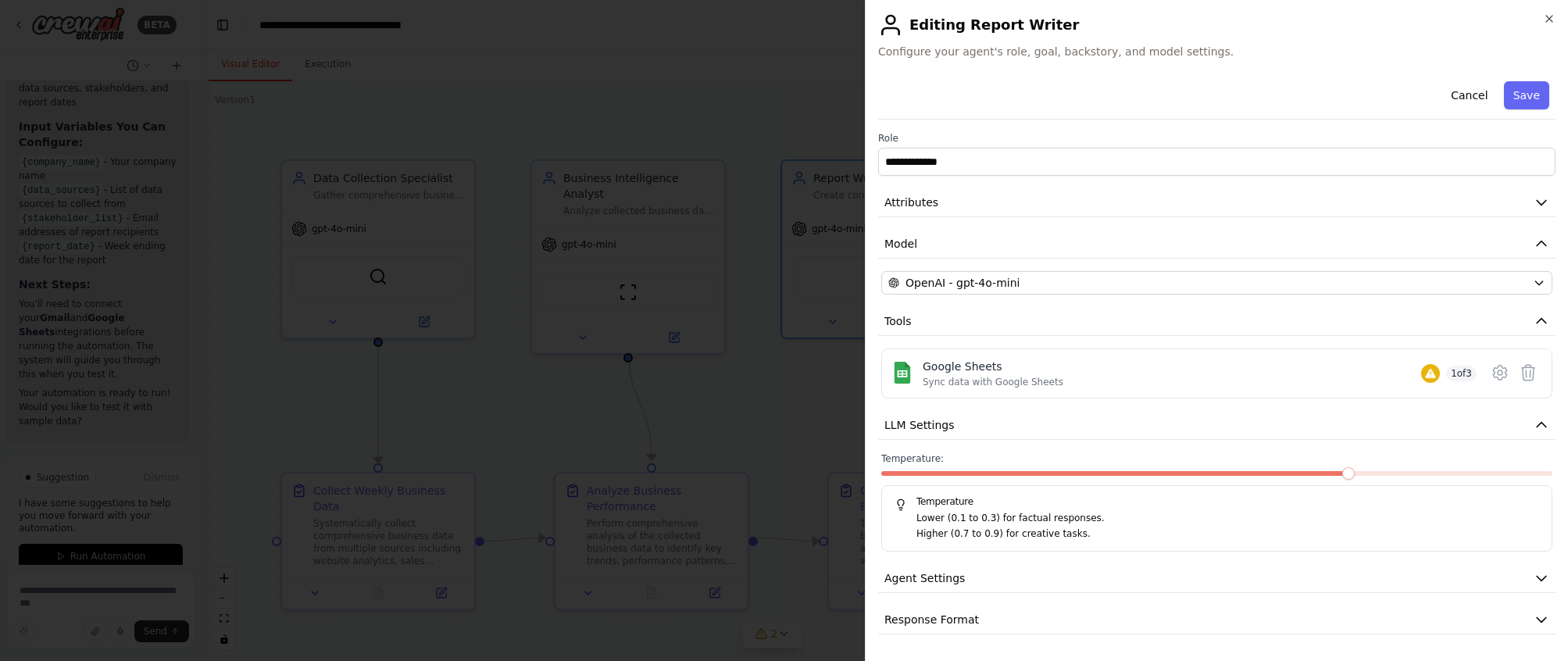
click at [1028, 476] on div at bounding box center [1216, 476] width 671 height 11
click at [1028, 523] on p "Lower (0.1 to 0.3) for factual responses." at bounding box center [1228, 518] width 623 height 15
drag, startPoint x: 1230, startPoint y: 517, endPoint x: 1240, endPoint y: 511, distance: 11.7
click at [1028, 518] on p "Lower (0.1 to 0.3) for factual responses." at bounding box center [1228, 518] width 623 height 15
click at [1028, 476] on span at bounding box center [1348, 473] width 13 height 13
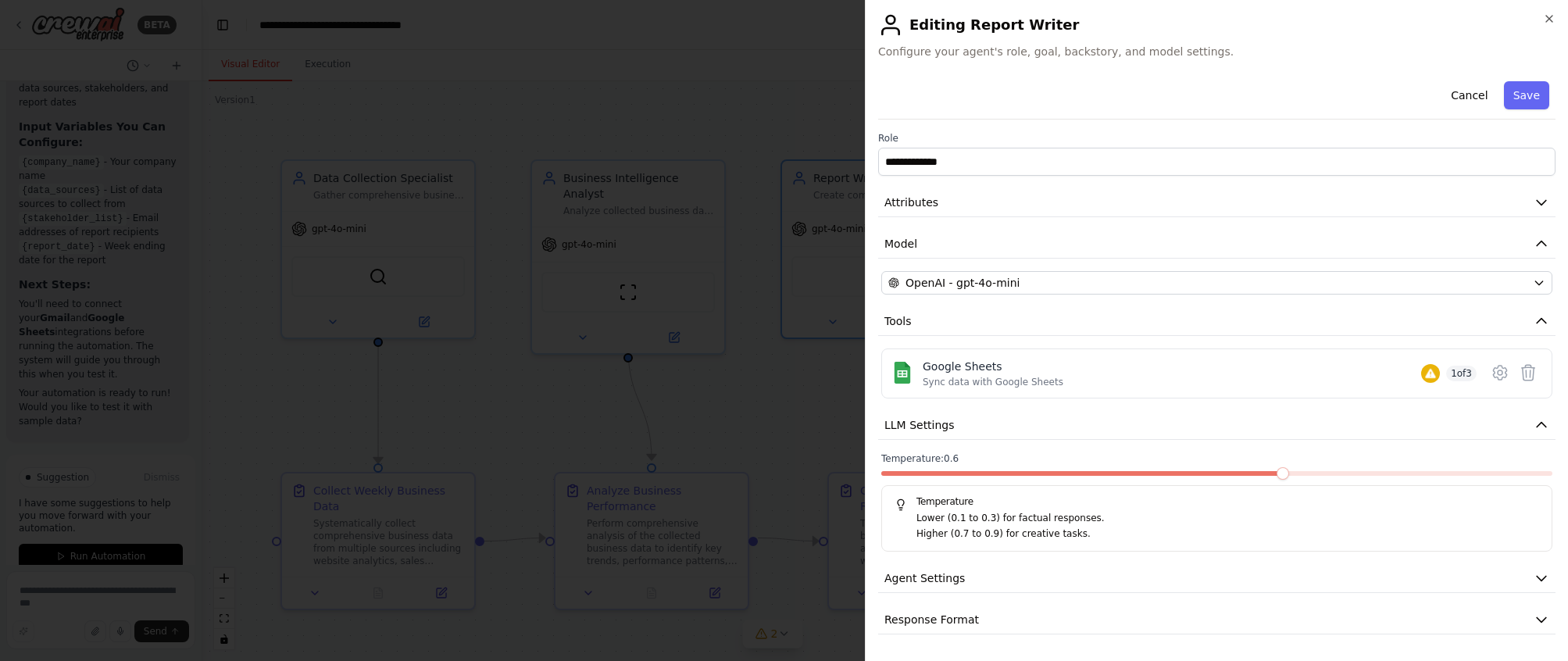
click at [1028, 478] on span at bounding box center [1283, 473] width 13 height 13
click at [1028, 474] on span at bounding box center [1216, 473] width 671 height 4
click at [1028, 585] on button "Agent Settings" at bounding box center [1217, 578] width 677 height 29
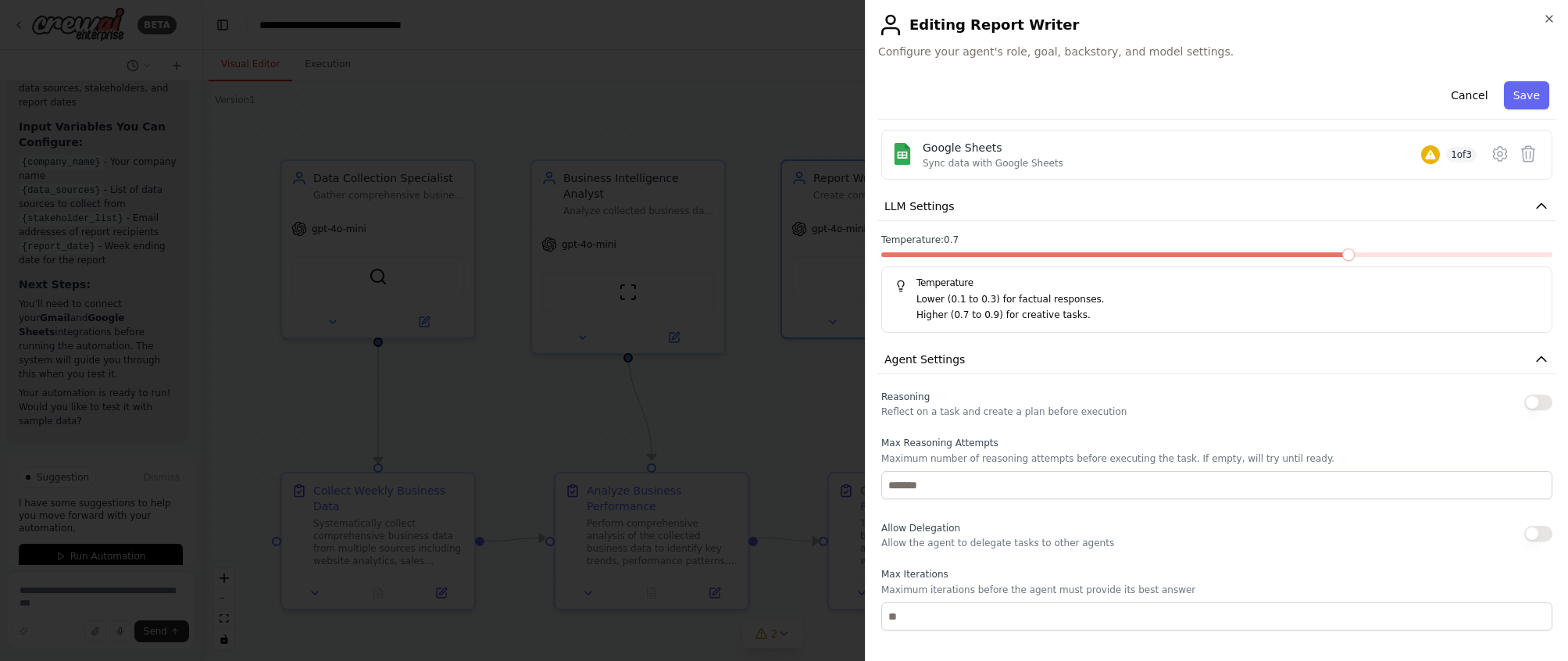
scroll to position [213, 0]
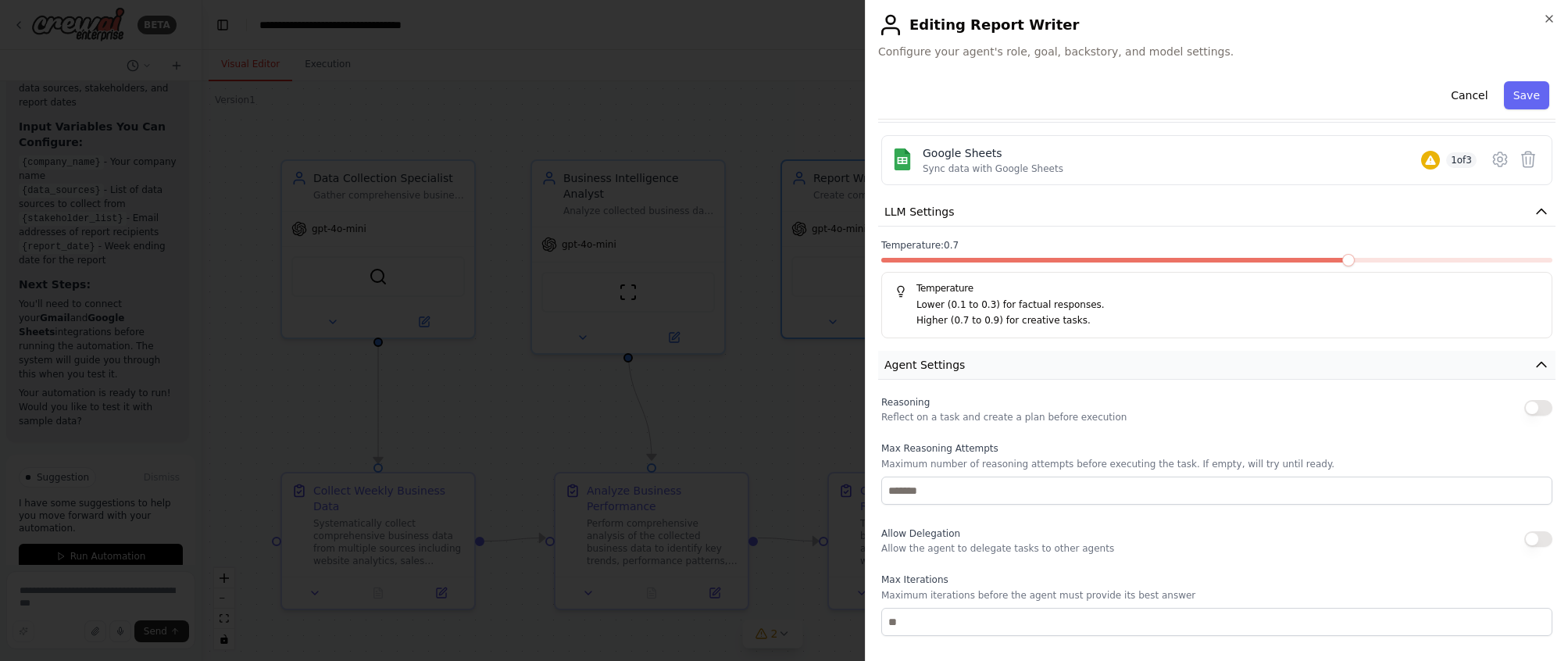
click at [981, 364] on button "Agent Settings" at bounding box center [1217, 365] width 677 height 29
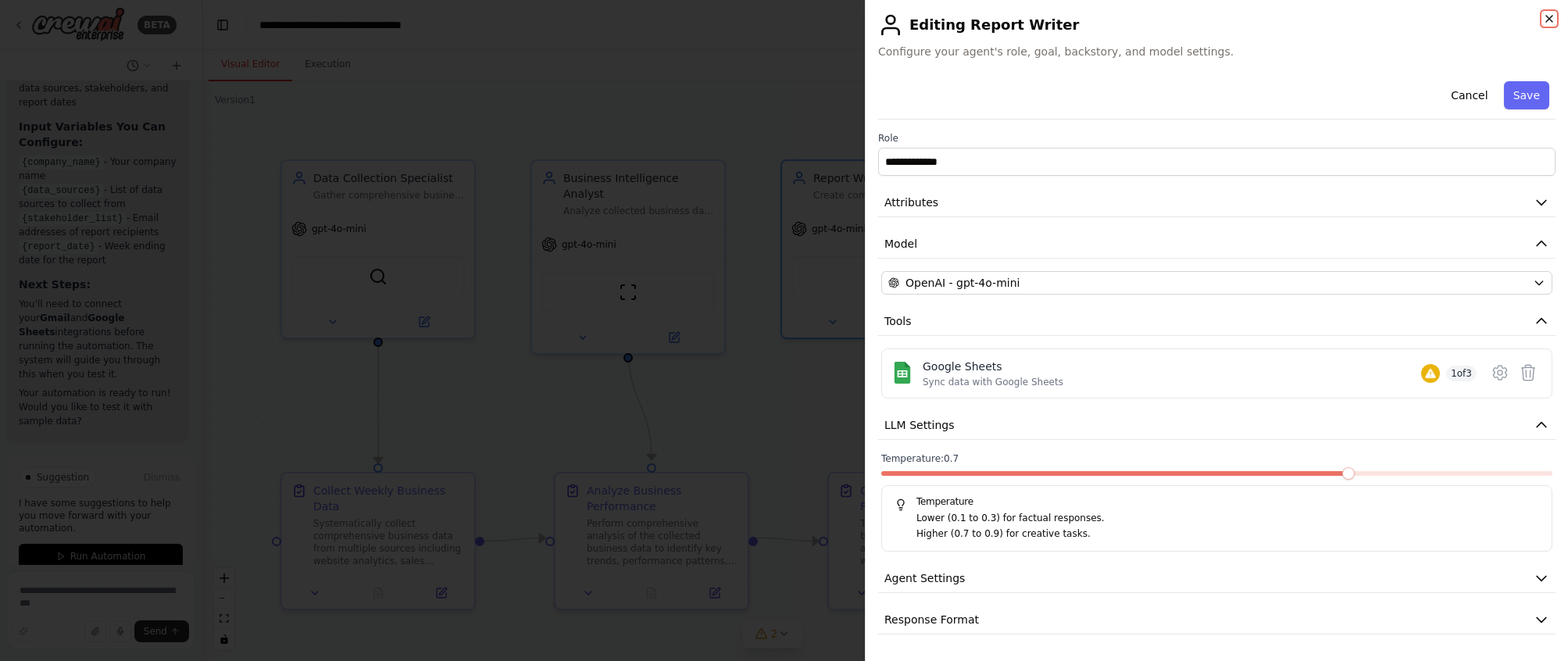
click at [1028, 16] on icon "button" at bounding box center [1549, 18] width 6 height 6
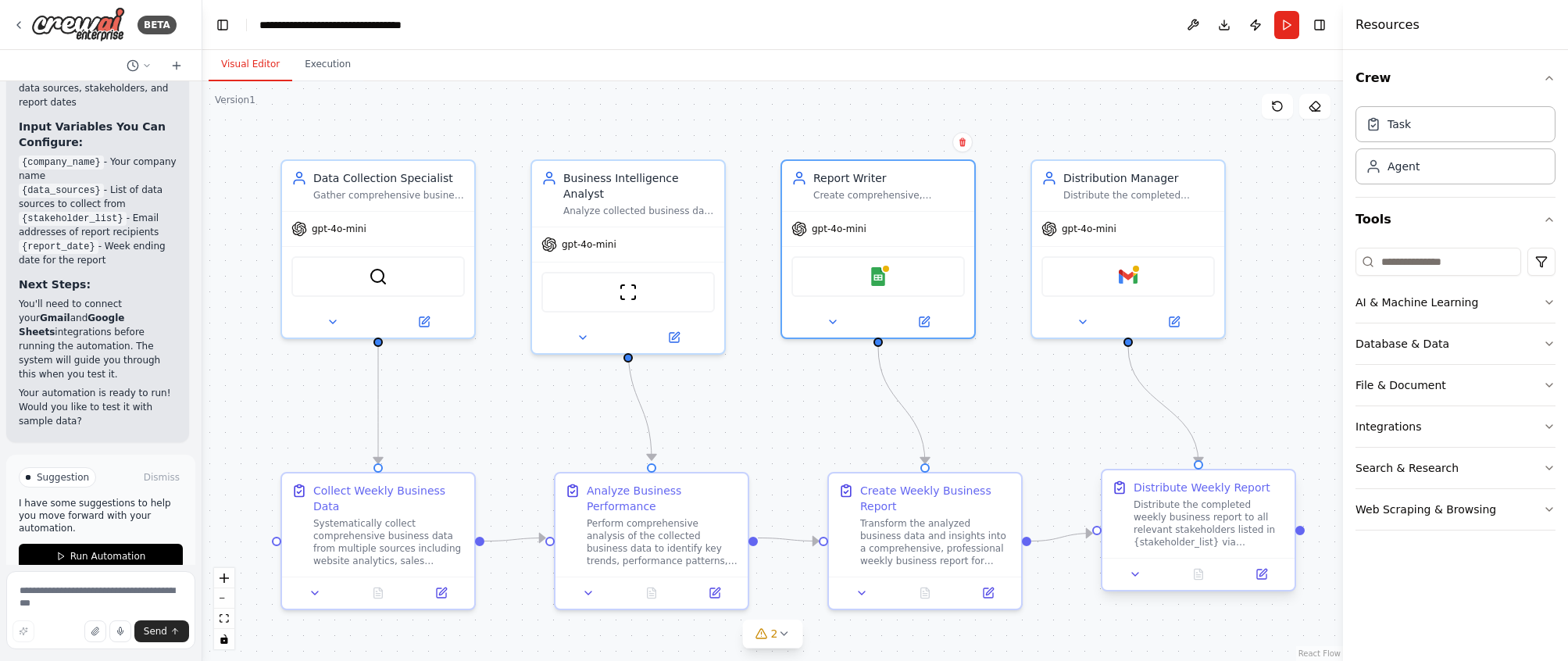
click at [1028, 522] on div "Distribute the completed weekly business report to all relevant stakeholders li…" at bounding box center [1210, 523] width 152 height 50
click at [1028, 489] on div "Distribute Weekly Report" at bounding box center [1202, 487] width 137 height 15
click at [1028, 324] on icon at bounding box center [1174, 319] width 13 height 13
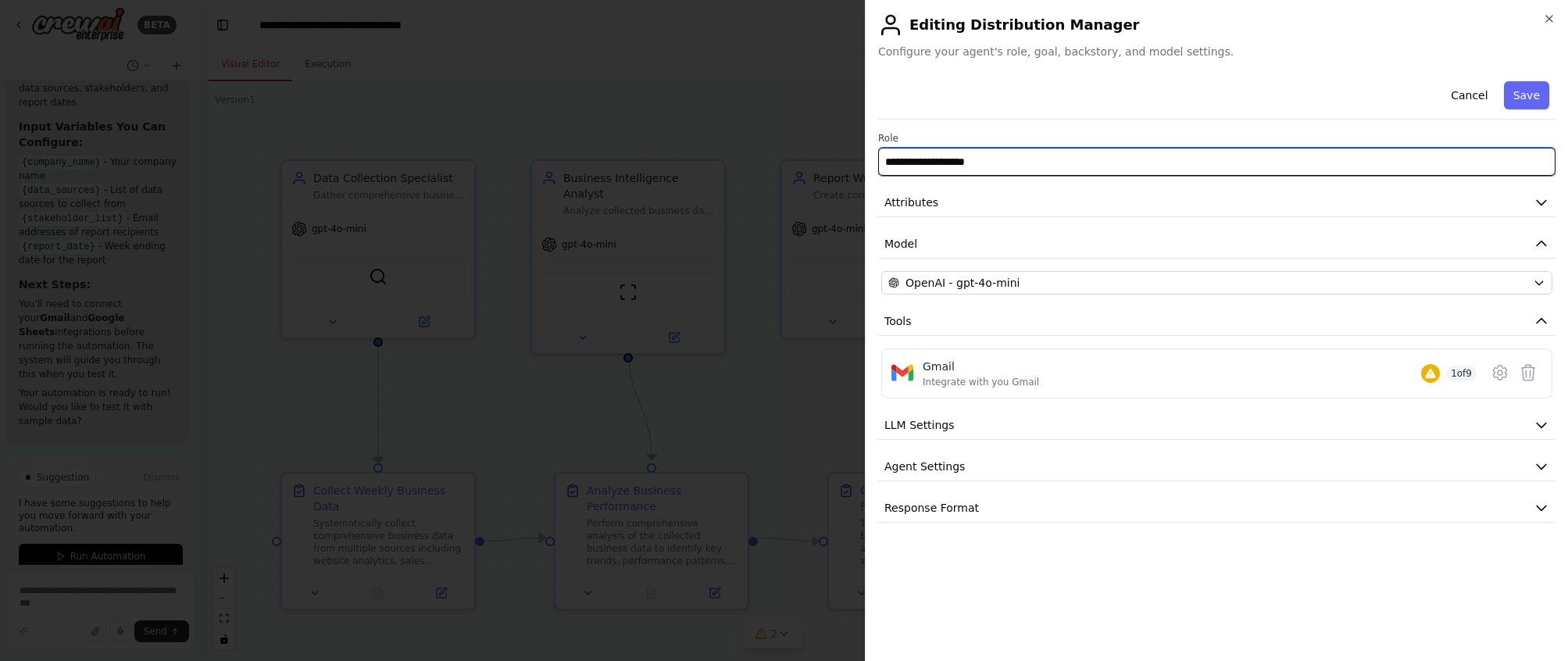
click at [988, 163] on input "**********" at bounding box center [1217, 161] width 677 height 28
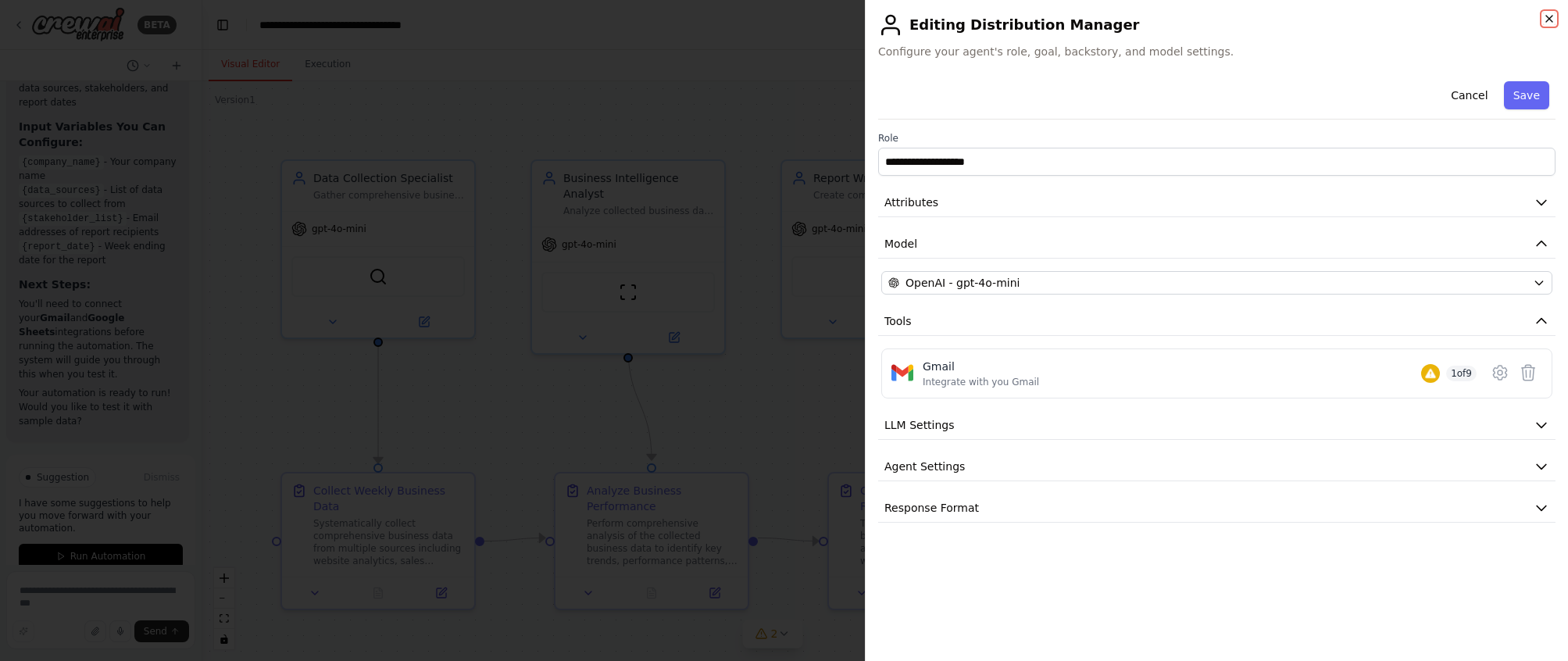
click at [1028, 18] on icon "button" at bounding box center [1549, 19] width 13 height 13
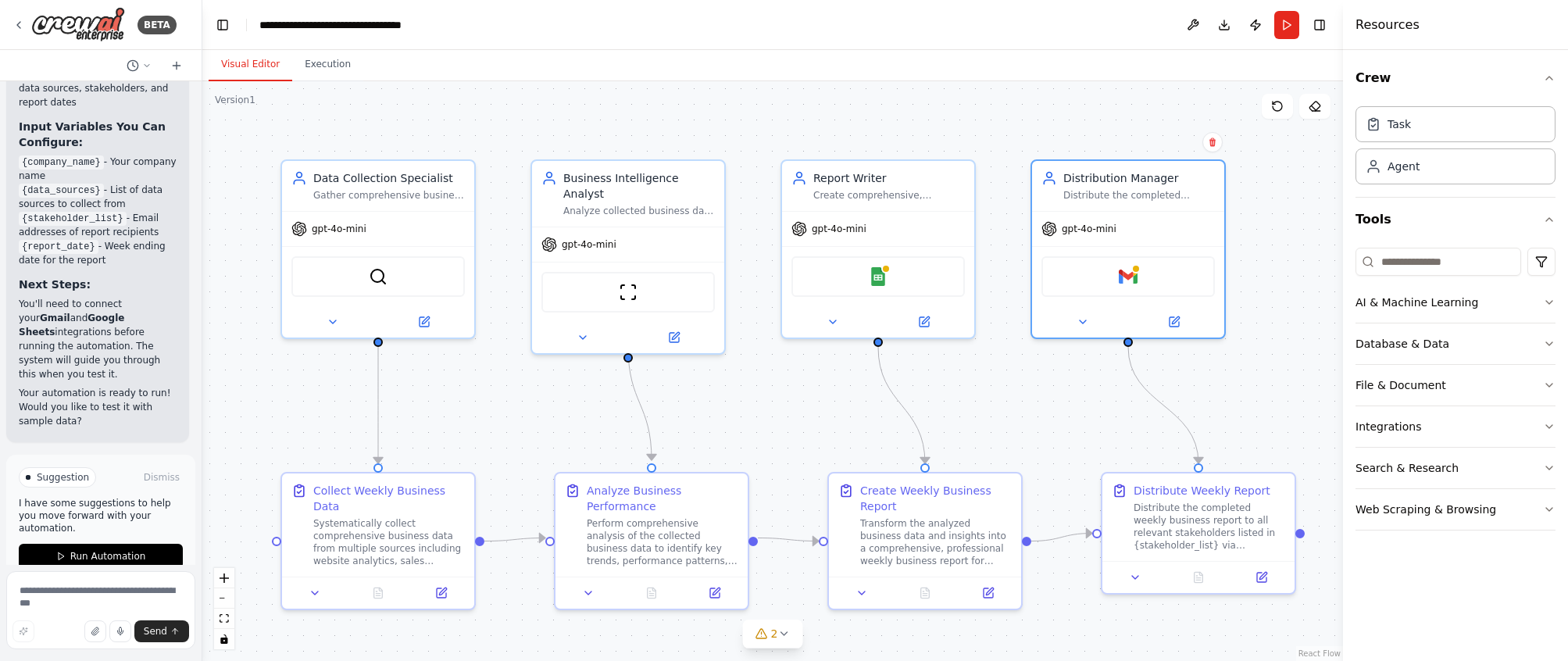
click at [237, 141] on div ".deletable-edge-delete-btn { width: 20px; height: 20px; border: 0px solid #ffff…" at bounding box center [772, 371] width 1141 height 580
drag, startPoint x: 63, startPoint y: 317, endPoint x: 65, endPoint y: 308, distance: 9.2
click at [65, 309] on p "You'll need to connect your Gmail and Google Sheets integrations before running…" at bounding box center [97, 339] width 158 height 84
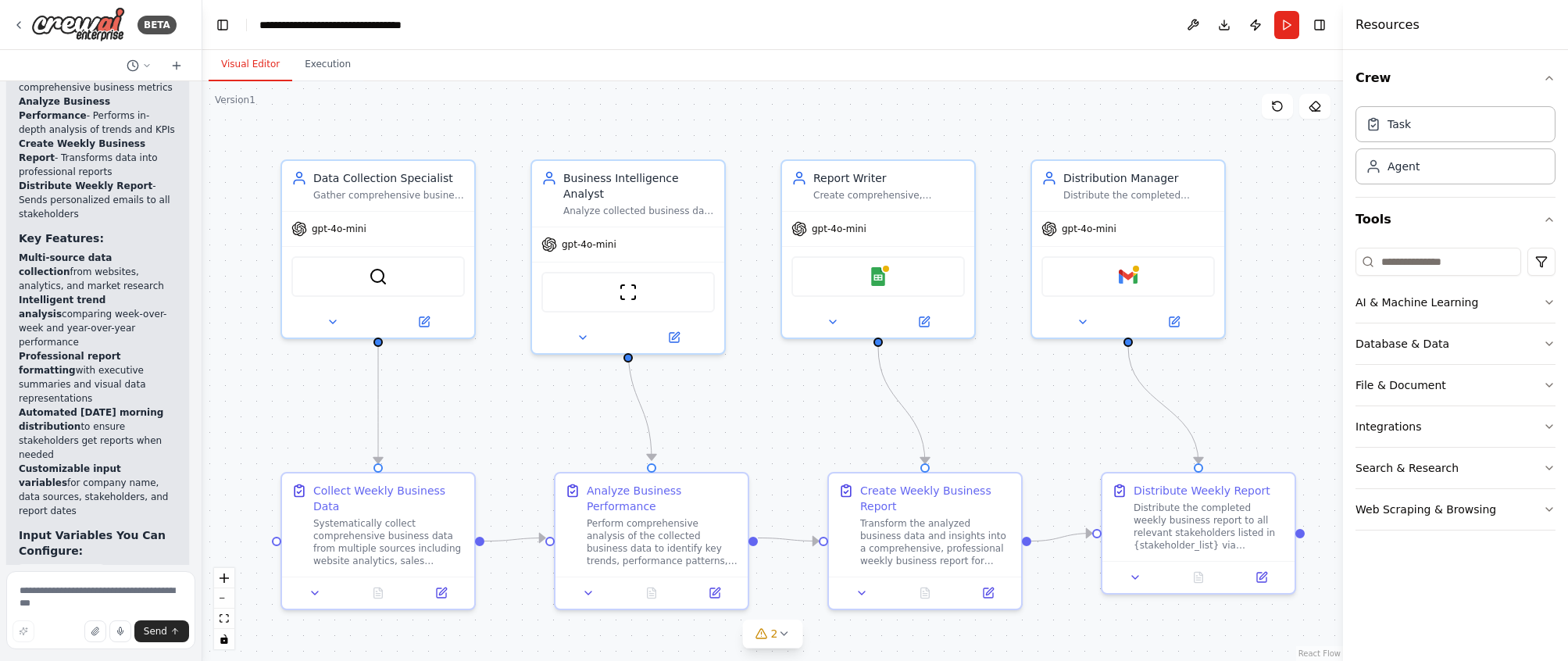
scroll to position [2860, 0]
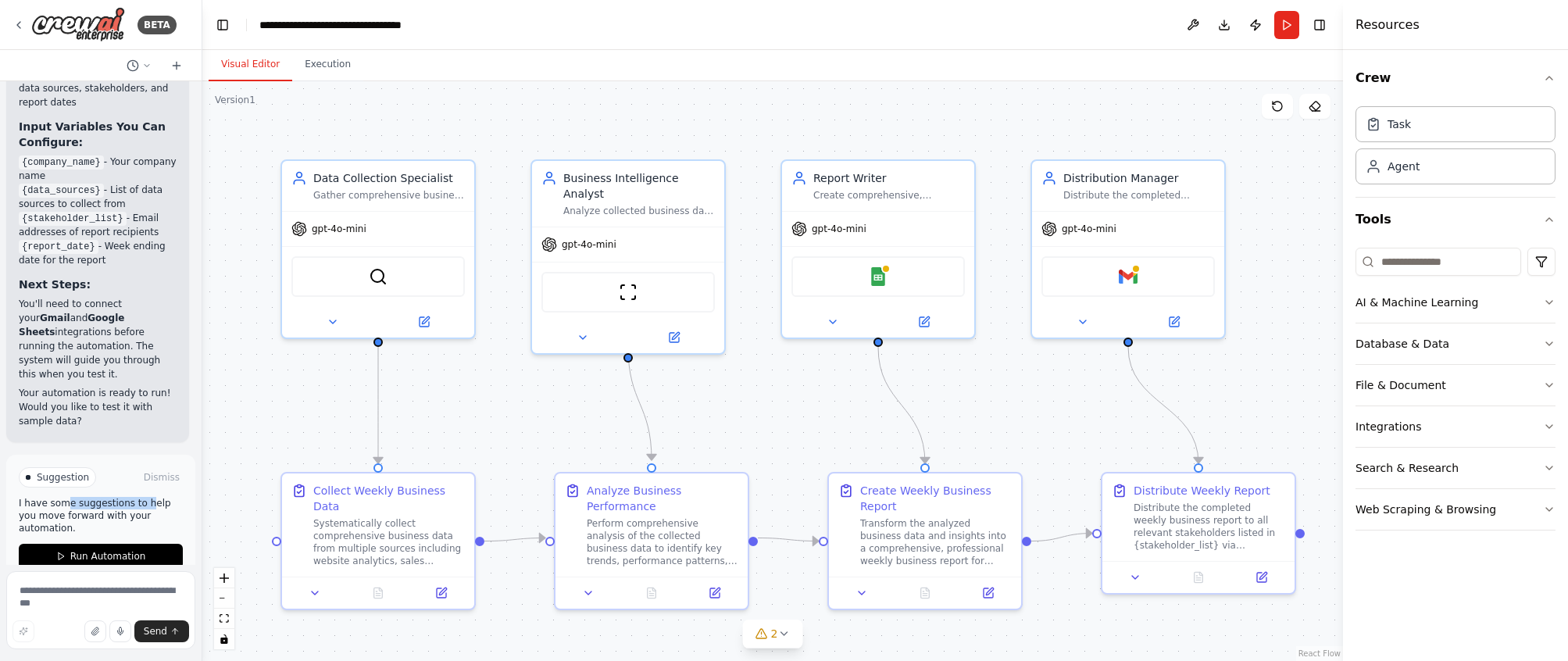
drag, startPoint x: 69, startPoint y: 476, endPoint x: 148, endPoint y: 473, distance: 79.1
click at [148, 497] on p "I have some suggestions to help you move forward with your automation." at bounding box center [101, 515] width 164 height 38
drag, startPoint x: 96, startPoint y: 487, endPoint x: 140, endPoint y: 487, distance: 44.0
click at [140, 497] on p "I have some suggestions to help you move forward with your automation." at bounding box center [101, 515] width 164 height 38
click at [274, 415] on div ".deletable-edge-delete-btn { width: 20px; height: 20px; border: 0px solid #ffff…" at bounding box center [772, 371] width 1141 height 580
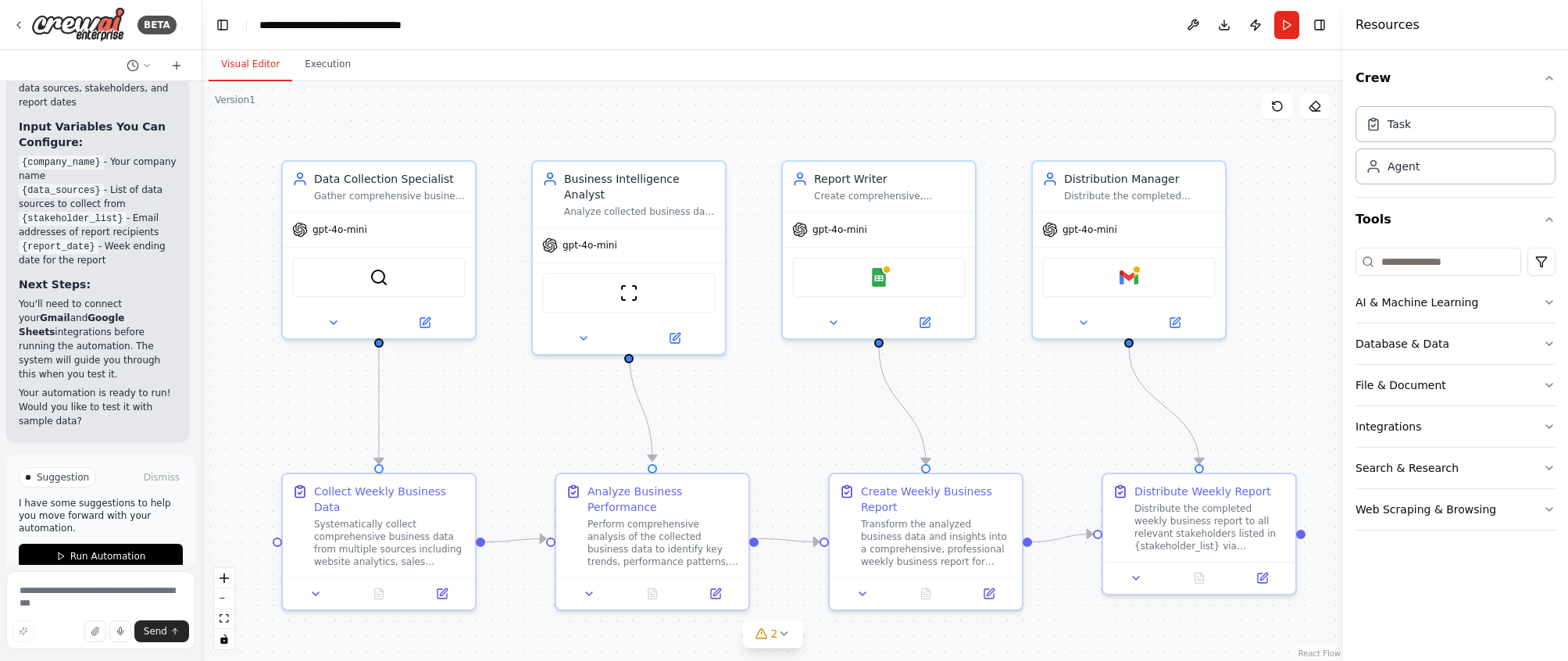
click at [690, 65] on div "Visual Editor Execution" at bounding box center [772, 65] width 1141 height 31
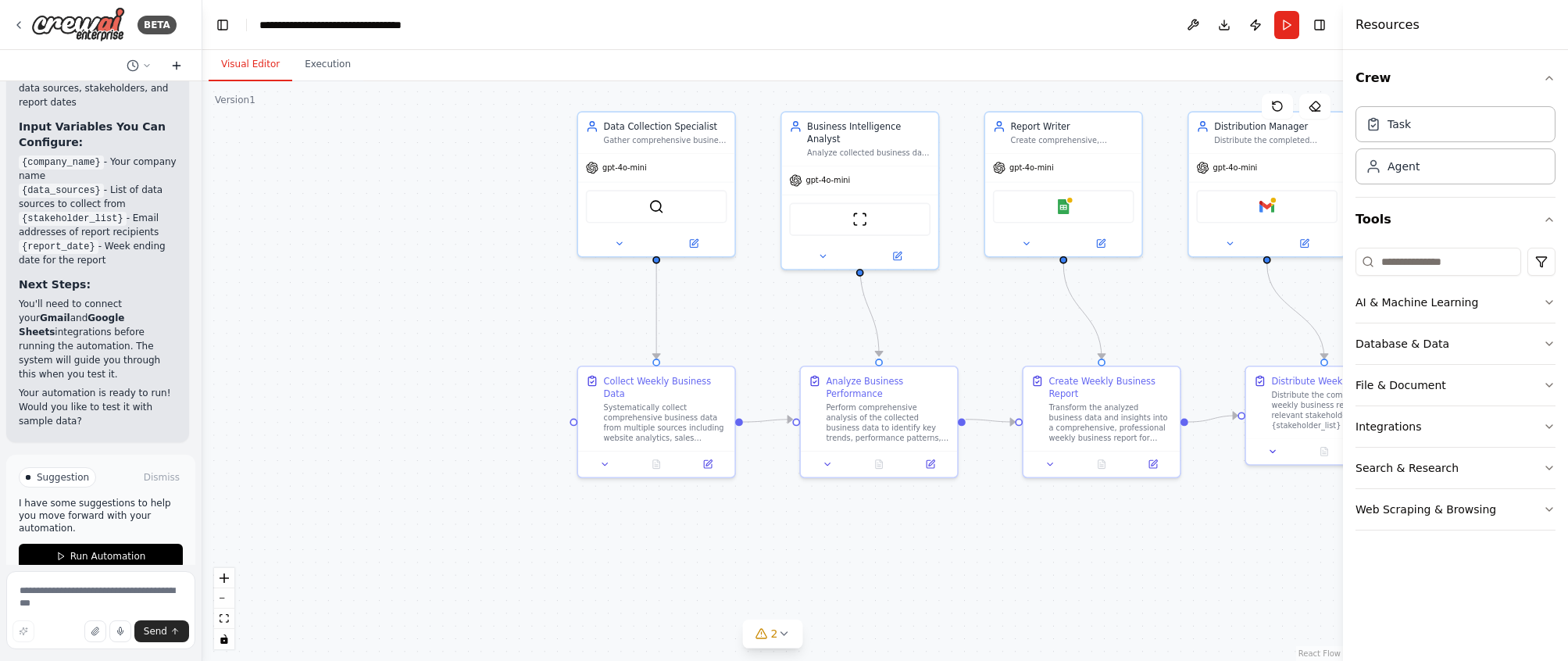
click at [177, 64] on icon at bounding box center [177, 65] width 0 height 7
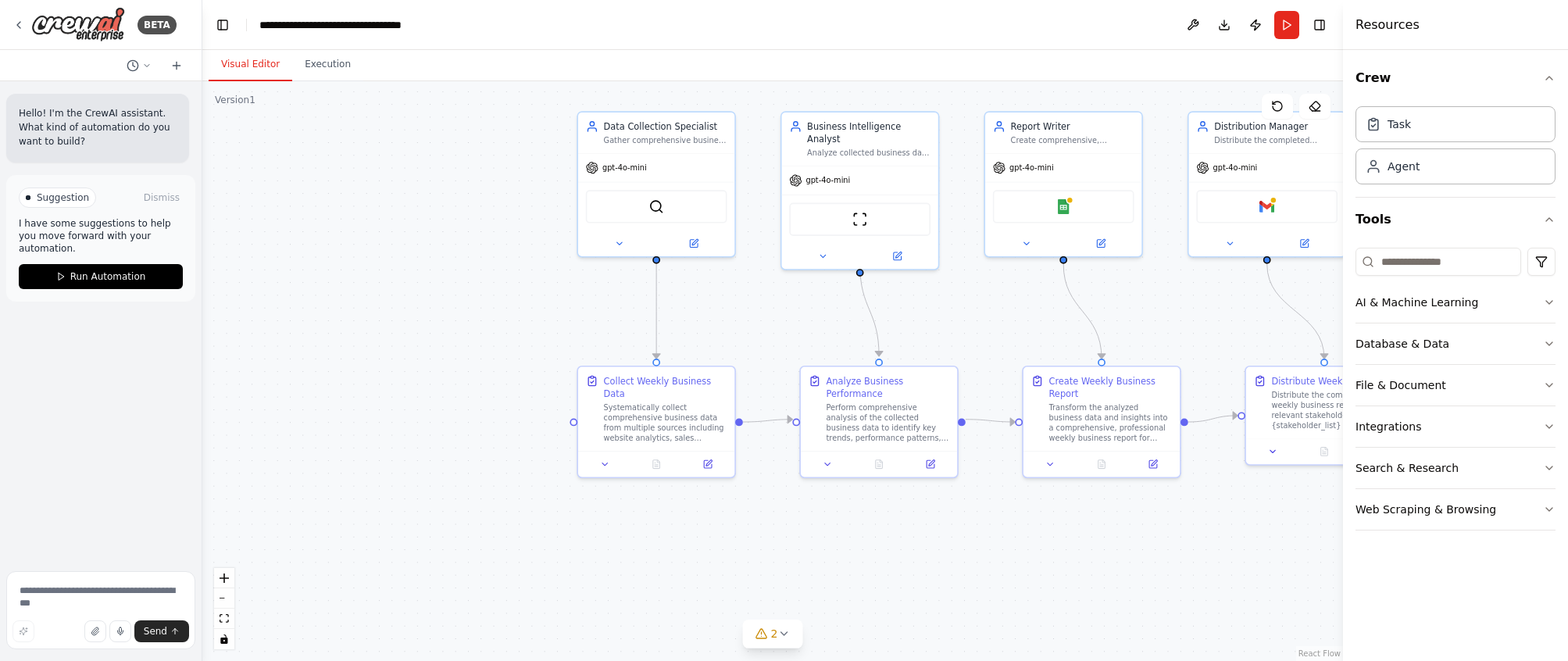
click at [73, 140] on p "Hello! I'm the CrewAI assistant. What kind of automation do you want to build?" at bounding box center [97, 127] width 158 height 42
drag, startPoint x: 163, startPoint y: 222, endPoint x: 124, endPoint y: 225, distance: 39.1
click at [125, 224] on p "I have some suggestions to help you move forward with your automation." at bounding box center [101, 236] width 164 height 38
click at [302, 213] on div ".deletable-edge-delete-btn { width: 20px; height: 20px; border: 0px solid #ffff…" at bounding box center [772, 371] width 1141 height 580
click at [65, 594] on textarea at bounding box center [101, 609] width 189 height 78
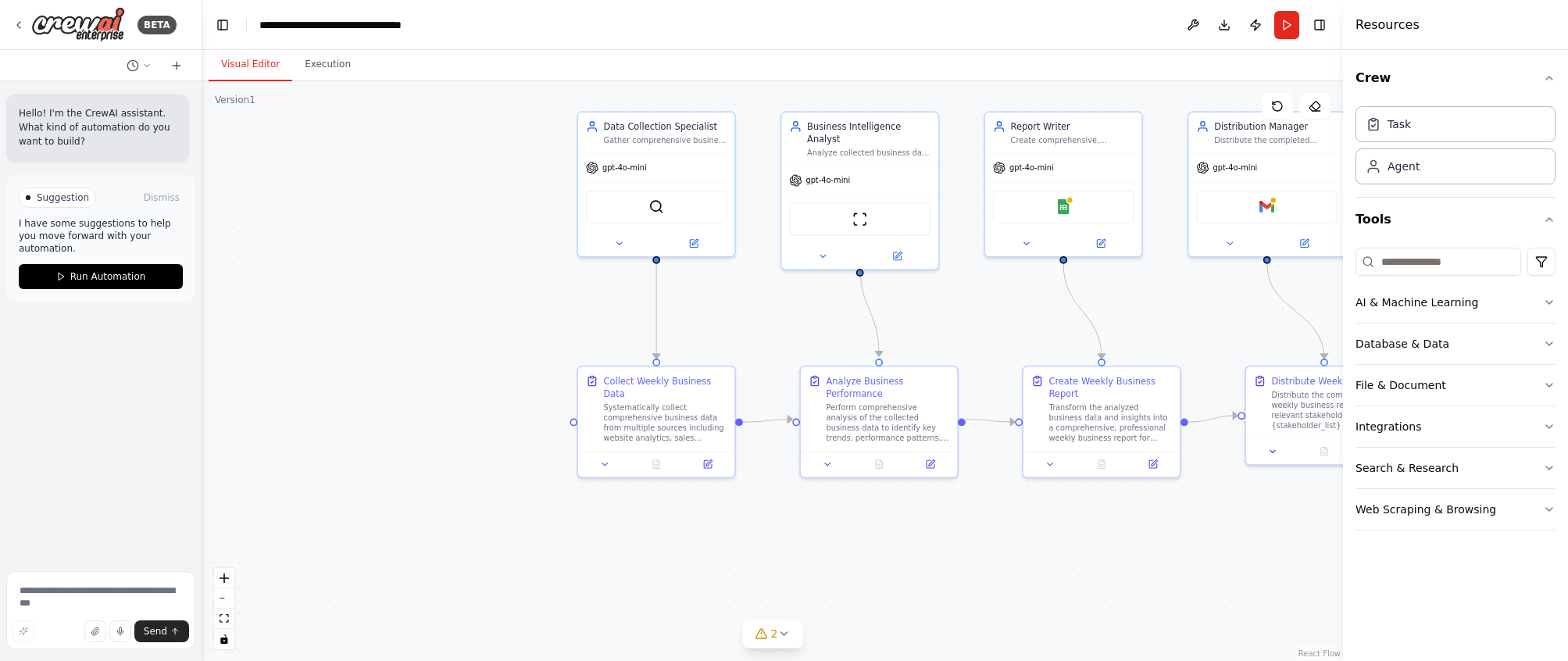
click at [382, 208] on div ".deletable-edge-delete-btn { width: 20px; height: 20px; border: 0px solid #ffff…" at bounding box center [772, 371] width 1141 height 580
